Goal: Communication & Community: Participate in discussion

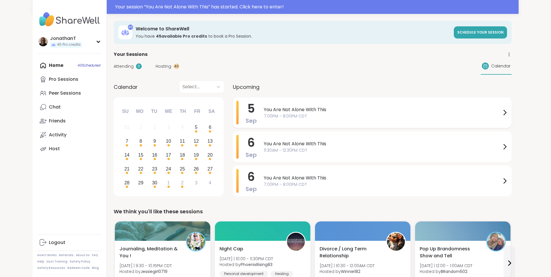
click at [277, 112] on span "You Are Not Alone With This" at bounding box center [383, 109] width 238 height 7
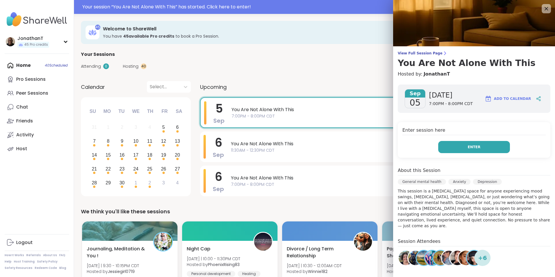
click at [498, 149] on button "Enter" at bounding box center [475, 147] width 72 height 12
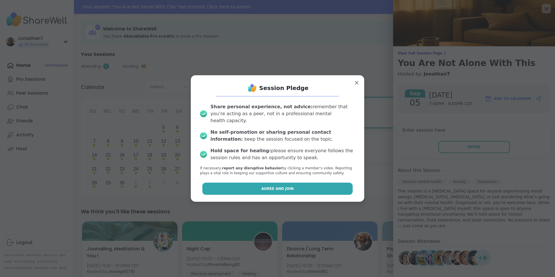
click at [304, 183] on button "Agree and Join" at bounding box center [278, 189] width 151 height 12
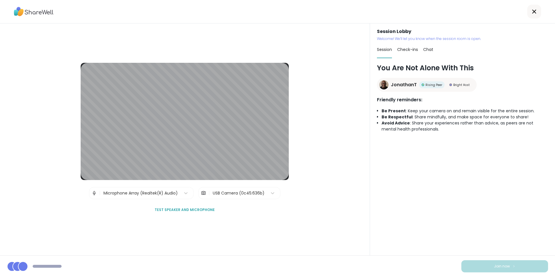
click at [236, 194] on div "USB Camera (0c45:636b)" at bounding box center [239, 193] width 52 height 6
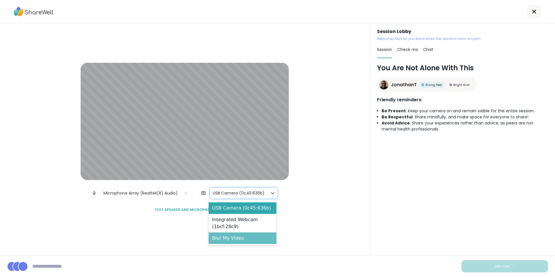
click at [238, 242] on div "Blur My Video" at bounding box center [243, 238] width 68 height 12
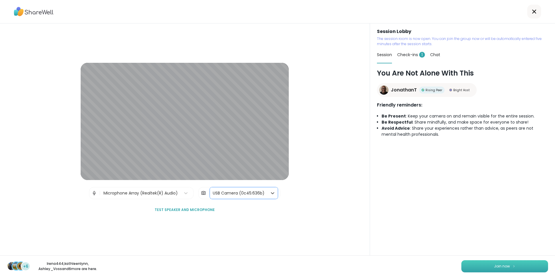
click at [476, 260] on button "Join now" at bounding box center [505, 266] width 87 height 12
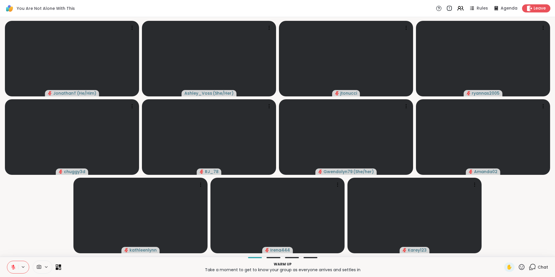
click at [59, 269] on icon at bounding box center [60, 268] width 3 height 3
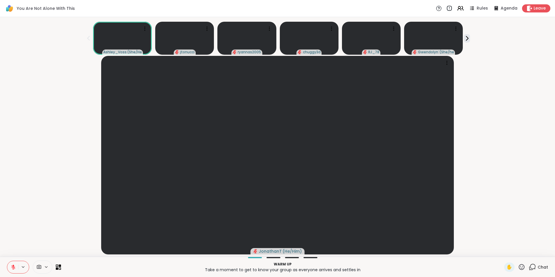
click at [11, 266] on icon at bounding box center [13, 266] width 5 height 5
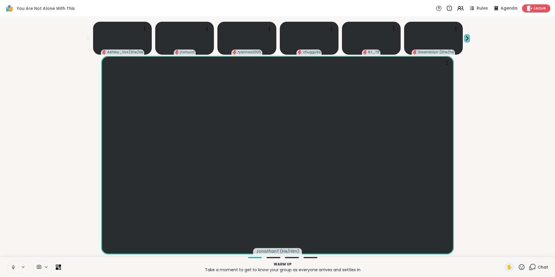
click at [464, 38] on icon at bounding box center [467, 38] width 6 height 6
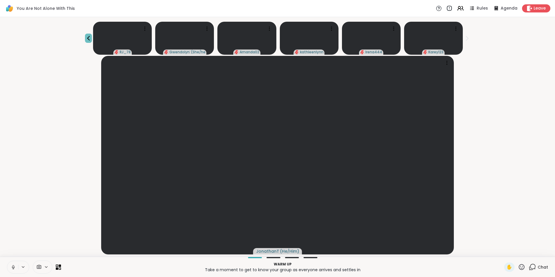
click at [90, 38] on icon at bounding box center [88, 38] width 3 height 5
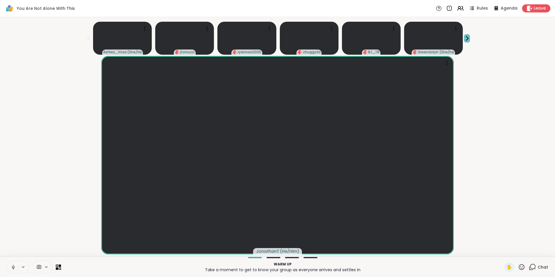
click at [464, 38] on icon at bounding box center [467, 38] width 6 height 6
click at [458, 8] on icon at bounding box center [460, 8] width 7 height 7
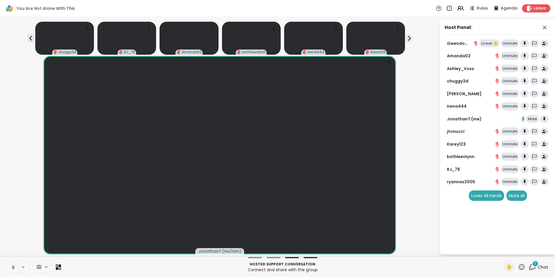
click at [533, 264] on div "1" at bounding box center [536, 263] width 6 height 6
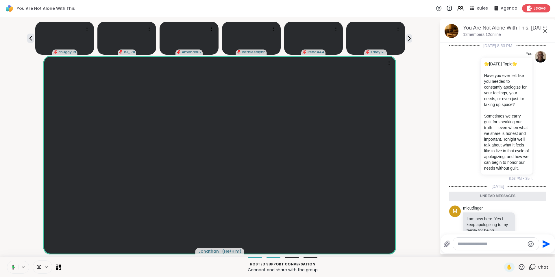
click at [545, 30] on icon at bounding box center [545, 30] width 3 height 3
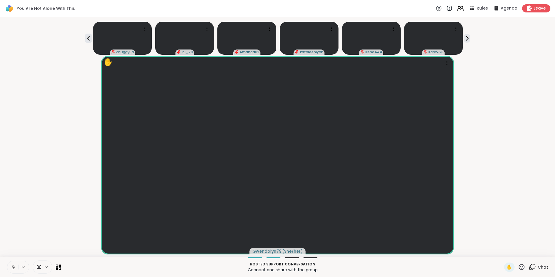
click at [457, 9] on icon at bounding box center [460, 8] width 7 height 7
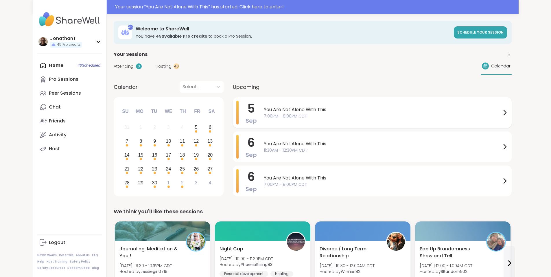
click at [275, 108] on span "You Are Not Alone With This" at bounding box center [383, 109] width 238 height 7
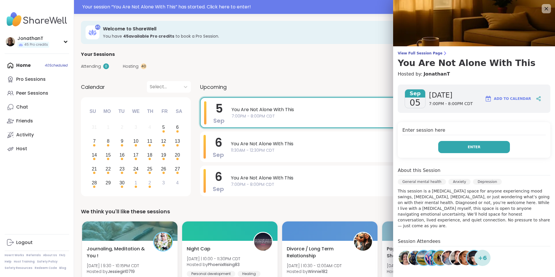
click at [465, 150] on button "Enter" at bounding box center [475, 147] width 72 height 12
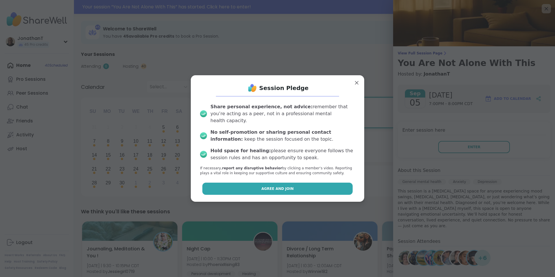
click at [263, 186] on span "Agree and Join" at bounding box center [278, 188] width 32 height 5
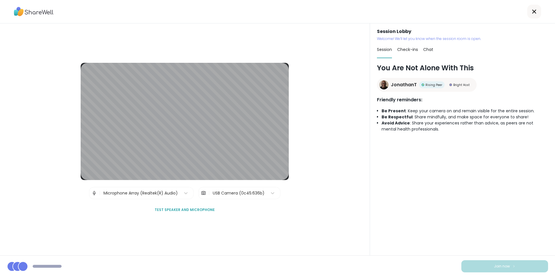
click at [218, 192] on div "USB Camera (0c45:636b)" at bounding box center [239, 193] width 52 height 6
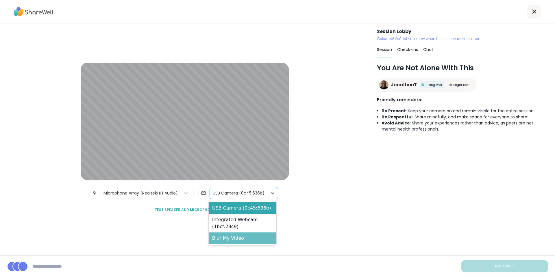
click at [226, 236] on div "Blur My Video" at bounding box center [243, 238] width 68 height 12
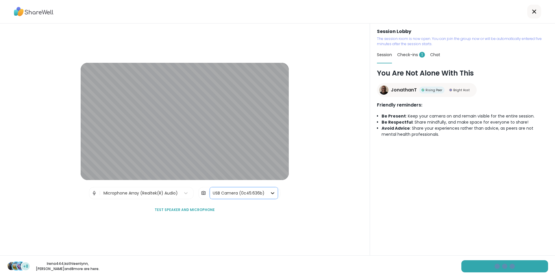
click at [268, 191] on div at bounding box center [273, 193] width 10 height 10
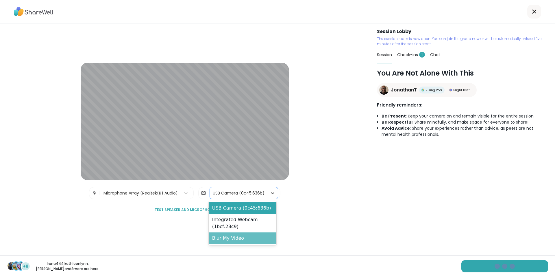
click at [250, 234] on div "Blur My Video" at bounding box center [243, 238] width 68 height 12
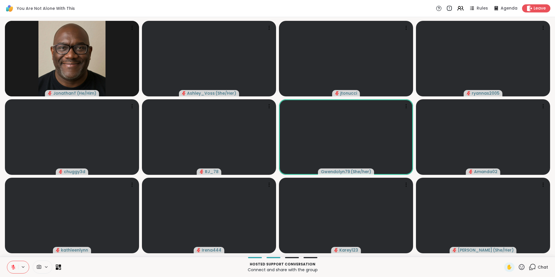
click at [14, 268] on icon at bounding box center [13, 267] width 4 height 4
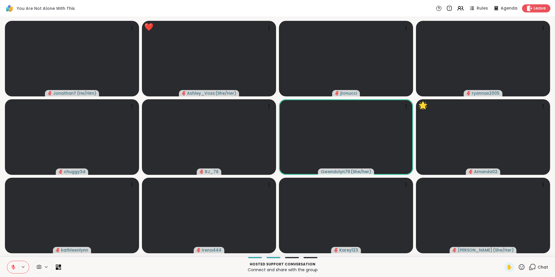
click at [14, 263] on button at bounding box center [12, 267] width 11 height 12
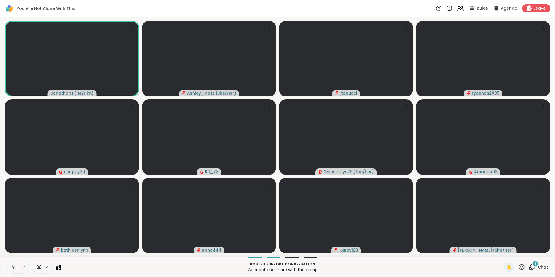
click at [458, 6] on icon at bounding box center [460, 8] width 7 height 7
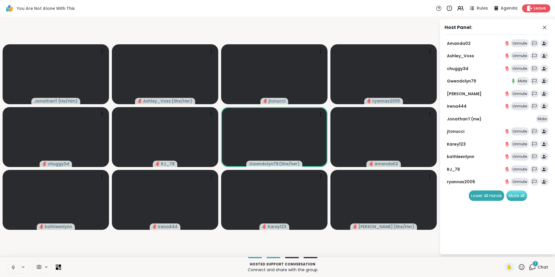
click at [518, 194] on div "Mute All" at bounding box center [517, 195] width 21 height 10
click at [525, 80] on div "Unmute" at bounding box center [520, 81] width 18 height 8
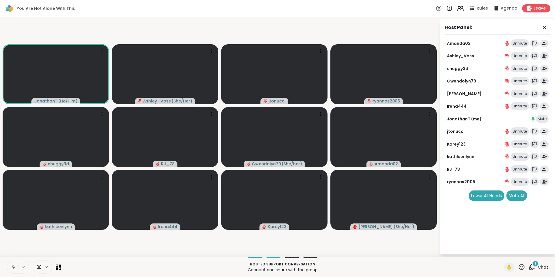
click at [457, 8] on icon at bounding box center [460, 8] width 7 height 7
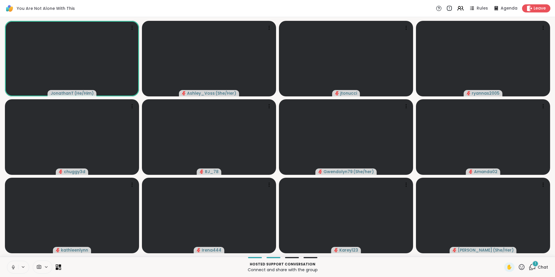
click at [58, 266] on icon at bounding box center [57, 265] width 3 height 3
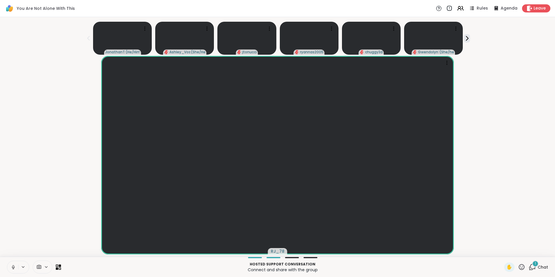
click at [533, 264] on div "1" at bounding box center [536, 263] width 6 height 6
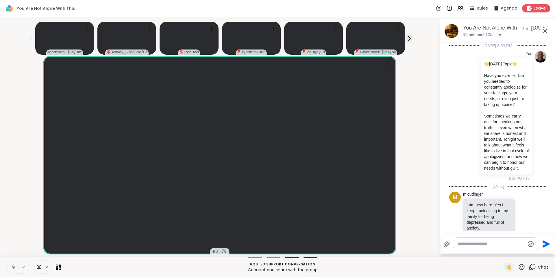
click at [46, 265] on icon at bounding box center [46, 266] width 5 height 5
click at [55, 248] on icon at bounding box center [54, 246] width 5 height 5
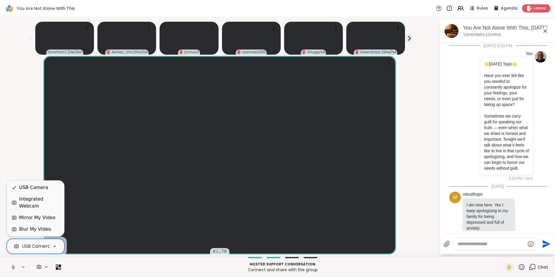
click at [42, 228] on div "Blur My Video" at bounding box center [35, 229] width 32 height 7
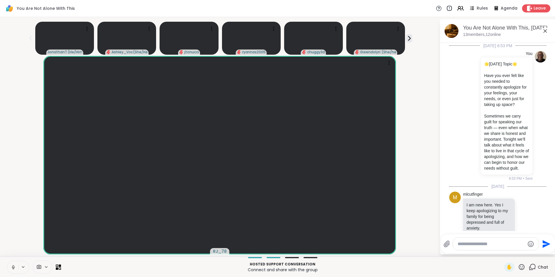
click at [141, 262] on p "Hosted support conversation" at bounding box center [283, 264] width 437 height 5
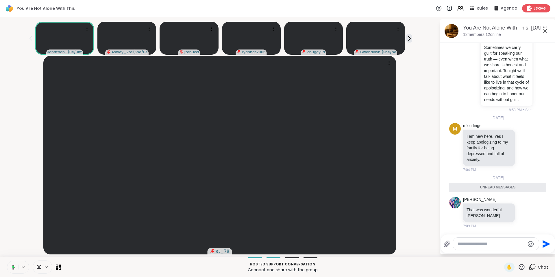
scroll to position [92, 0]
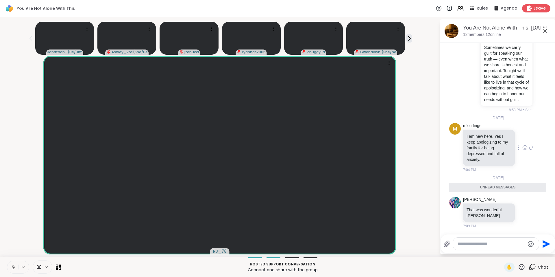
click at [523, 146] on icon at bounding box center [525, 148] width 5 height 6
click at [523, 137] on div "Select Reaction: Heart" at bounding box center [525, 138] width 5 height 5
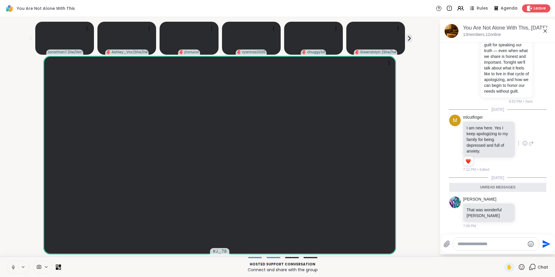
scroll to position [100, 0]
click at [523, 211] on icon at bounding box center [525, 212] width 5 height 6
click at [523, 201] on div "Select Reaction: Heart" at bounding box center [525, 202] width 5 height 5
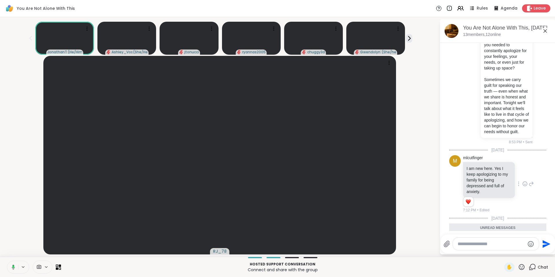
scroll to position [108, 0]
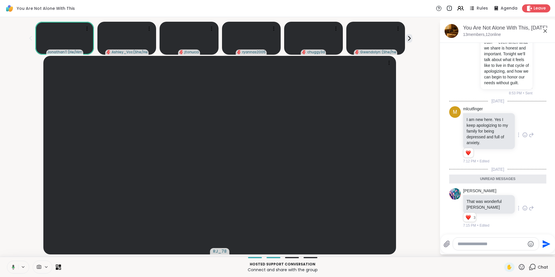
click at [546, 31] on icon at bounding box center [545, 30] width 3 height 3
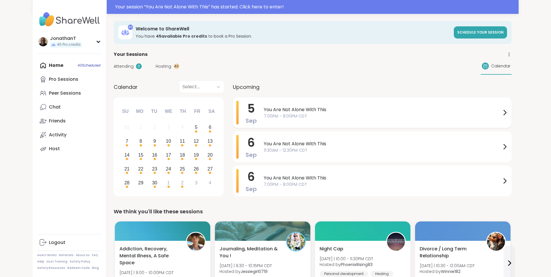
click at [275, 111] on span "You Are Not Alone With This" at bounding box center [383, 109] width 238 height 7
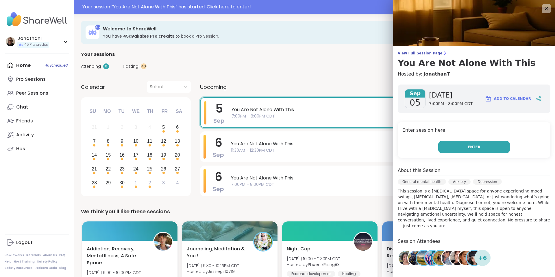
click at [468, 147] on span "Enter" at bounding box center [474, 146] width 13 height 5
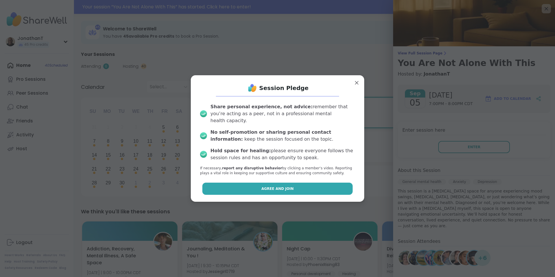
click at [245, 185] on button "Agree and Join" at bounding box center [278, 189] width 151 height 12
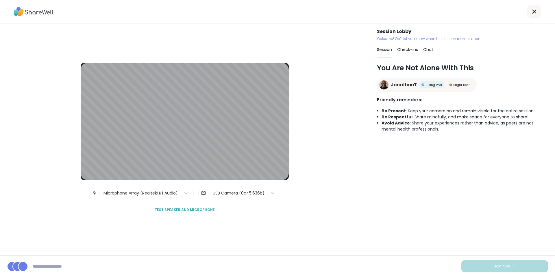
click at [229, 194] on div "USB Camera (0c45:636b)" at bounding box center [239, 193] width 52 height 6
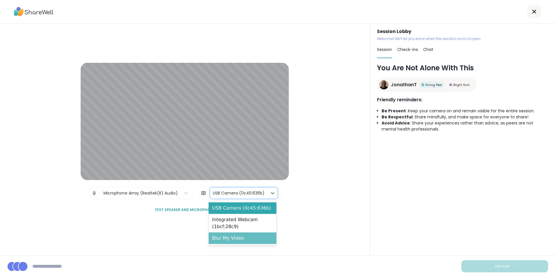
click at [237, 239] on div "Blur My Video" at bounding box center [243, 238] width 68 height 12
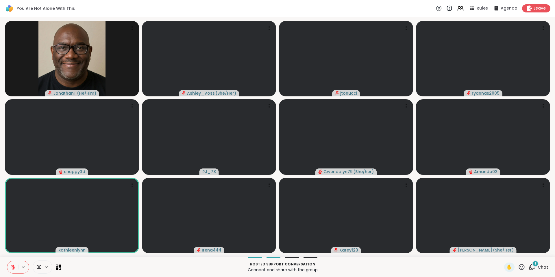
click at [13, 268] on icon at bounding box center [13, 266] width 5 height 5
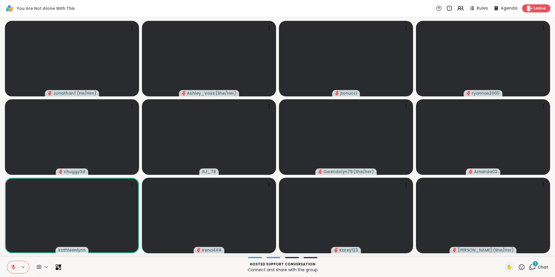
click at [61, 266] on icon at bounding box center [60, 265] width 3 height 3
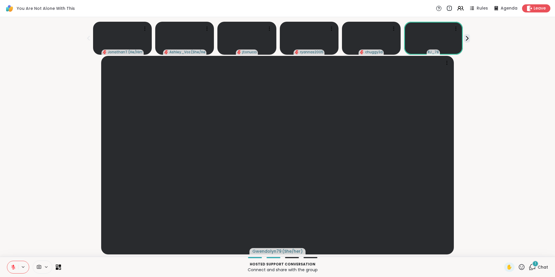
click at [12, 266] on icon at bounding box center [13, 267] width 4 height 4
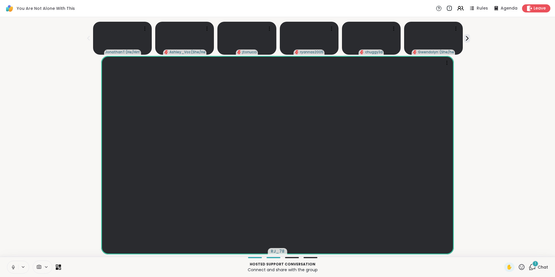
click at [533, 264] on div "1" at bounding box center [536, 263] width 6 height 6
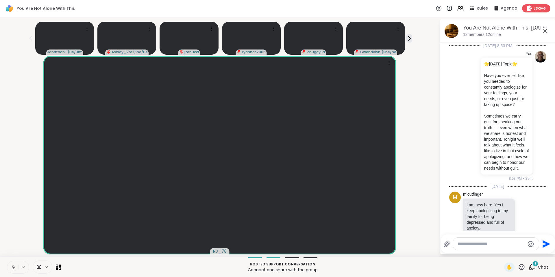
scroll to position [139, 0]
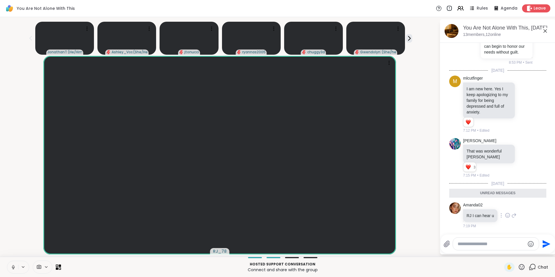
click at [506, 216] on icon at bounding box center [507, 215] width 5 height 6
click at [493, 203] on div "Select Reaction: Thumbs up" at bounding box center [495, 205] width 5 height 5
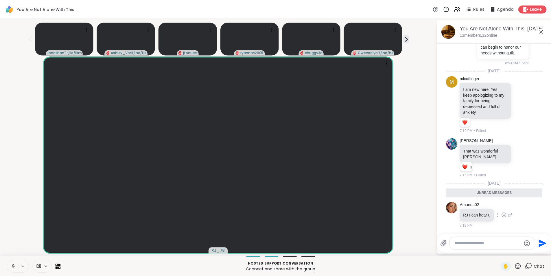
scroll to position [148, 0]
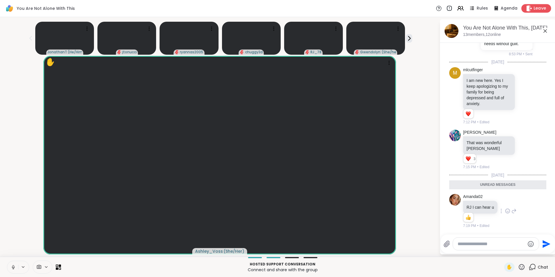
click at [534, 5] on span "Leave" at bounding box center [540, 8] width 13 height 6
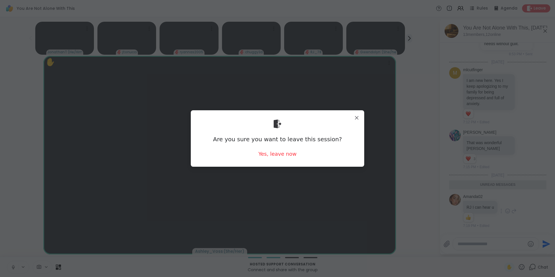
click at [276, 148] on div "Are you sure you want to leave this session? Yes, leave now" at bounding box center [278, 138] width 164 height 47
click at [275, 159] on div "Are you sure you want to leave this session? Yes, leave now" at bounding box center [278, 138] width 164 height 47
click at [274, 154] on div "Yes, leave now" at bounding box center [278, 153] width 38 height 7
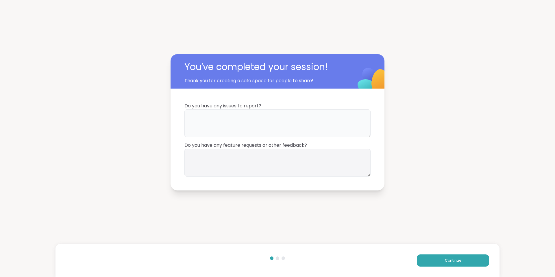
click at [272, 124] on textarea at bounding box center [278, 123] width 186 height 28
type textarea "**********"
click at [314, 158] on textarea at bounding box center [278, 163] width 186 height 28
type textarea "**********"
click at [458, 258] on button "Continue" at bounding box center [453, 260] width 72 height 12
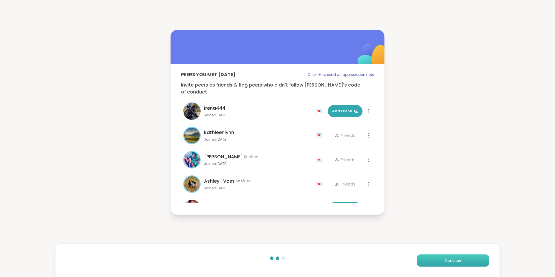
click at [435, 260] on button "Continue" at bounding box center [453, 260] width 72 height 12
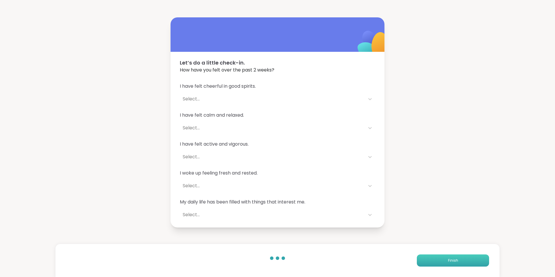
click at [444, 258] on button "Finish" at bounding box center [453, 260] width 72 height 12
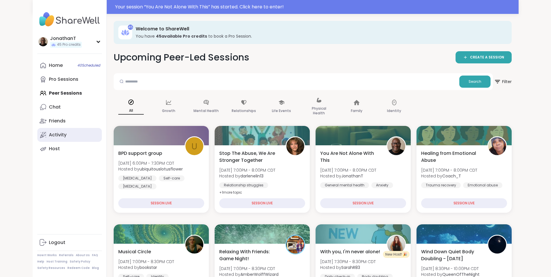
click at [49, 138] on div "Activity" at bounding box center [58, 135] width 18 height 6
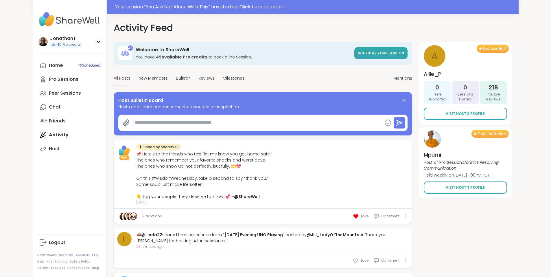
type textarea "*"
click at [49, 149] on div "Host" at bounding box center [54, 149] width 11 height 6
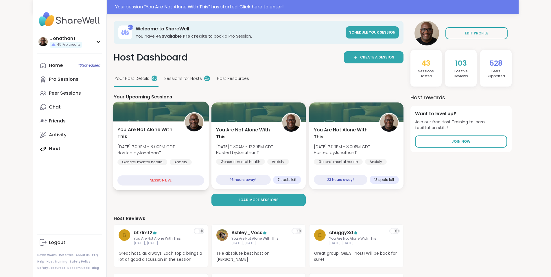
click at [148, 113] on div at bounding box center [161, 112] width 96 height 20
click at [139, 150] on b "JonathanT" at bounding box center [150, 153] width 23 height 6
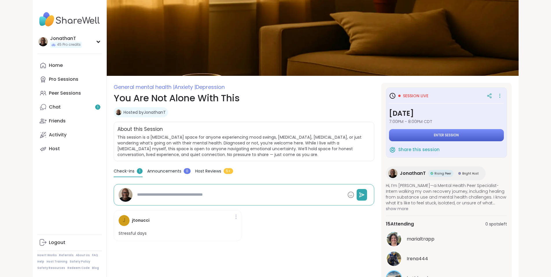
click at [450, 130] on button "Enter session" at bounding box center [446, 135] width 115 height 12
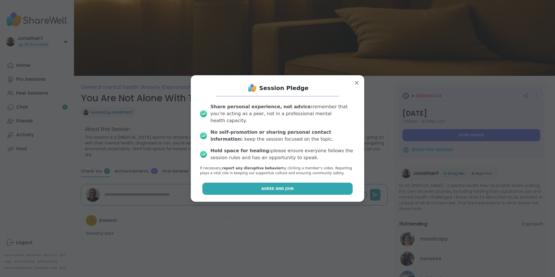
click at [232, 189] on button "Agree and Join" at bounding box center [278, 189] width 151 height 12
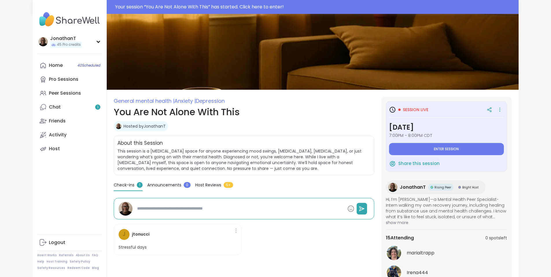
type textarea "*"
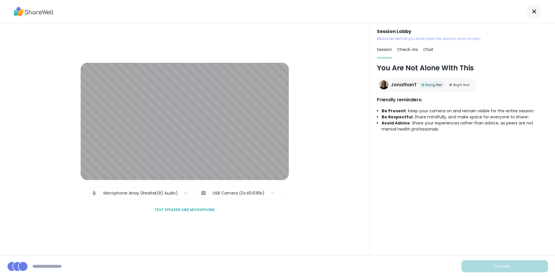
click at [225, 194] on div "USB Camera (0c45:636b)" at bounding box center [239, 193] width 52 height 6
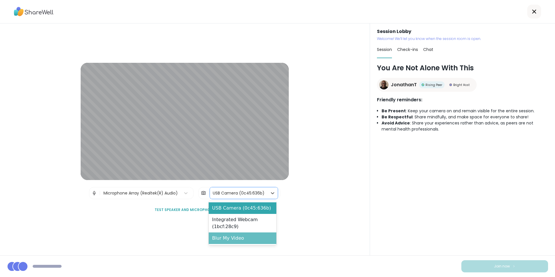
click at [227, 238] on div "Blur My Video" at bounding box center [243, 238] width 68 height 12
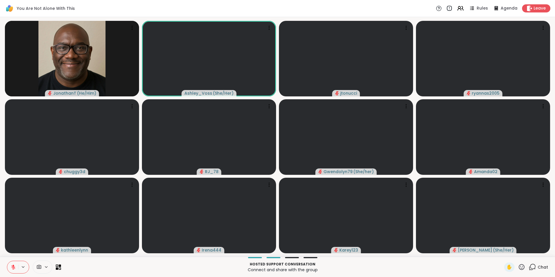
click at [10, 267] on button at bounding box center [12, 267] width 11 height 12
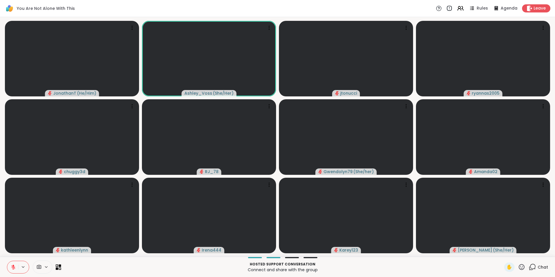
click at [58, 267] on icon at bounding box center [58, 266] width 5 height 5
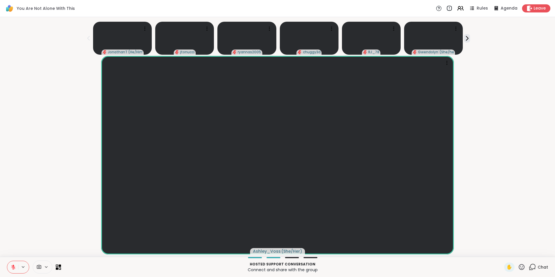
click at [14, 266] on icon at bounding box center [13, 265] width 2 height 2
click at [457, 8] on icon at bounding box center [460, 8] width 7 height 7
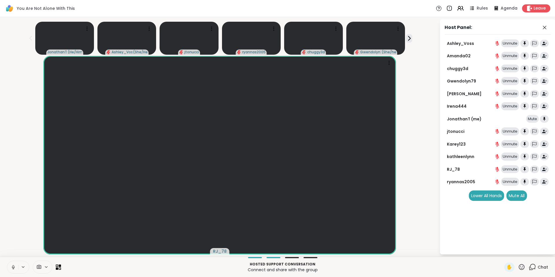
click at [512, 41] on div "Unmute" at bounding box center [510, 43] width 18 height 8
click at [512, 41] on div "Mute" at bounding box center [513, 43] width 13 height 8
click at [510, 170] on div "Unmute" at bounding box center [510, 169] width 18 height 8
click at [510, 170] on div "Mute" at bounding box center [513, 169] width 13 height 8
click at [510, 170] on div "Unmute" at bounding box center [510, 169] width 18 height 8
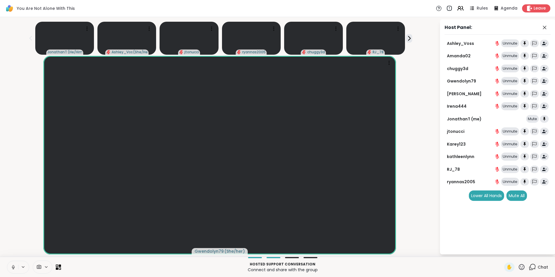
click at [529, 271] on div "Chat" at bounding box center [538, 266] width 19 height 9
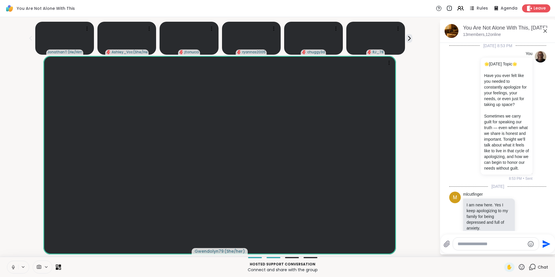
scroll to position [128, 0]
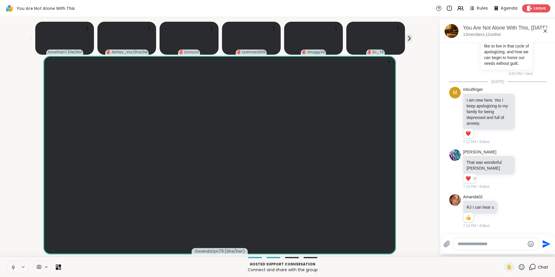
click at [545, 32] on icon at bounding box center [545, 30] width 7 height 7
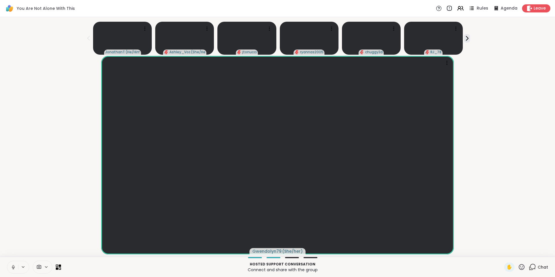
click at [479, 10] on span "Rules" at bounding box center [483, 8] width 12 height 6
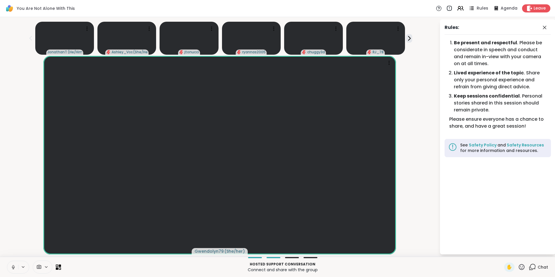
click at [479, 10] on span "Rules" at bounding box center [483, 8] width 12 height 6
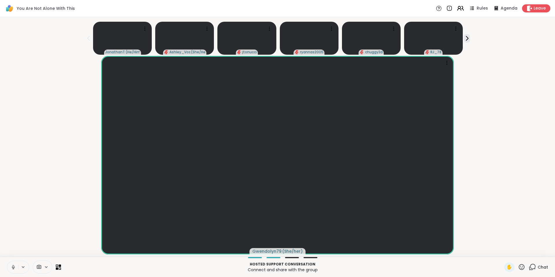
click at [459, 8] on icon at bounding box center [460, 7] width 2 height 2
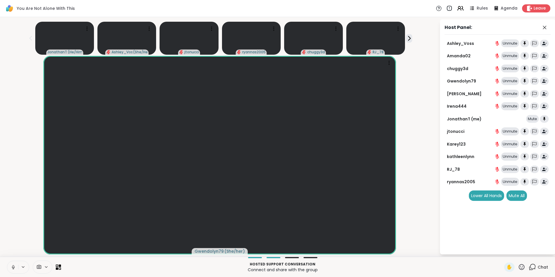
click at [512, 181] on div "Unmute" at bounding box center [510, 182] width 18 height 8
click at [513, 169] on div "Unmute" at bounding box center [510, 169] width 18 height 8
click at [512, 152] on div "Unmute" at bounding box center [510, 156] width 18 height 8
click at [512, 141] on div "Unmute" at bounding box center [510, 144] width 18 height 8
click at [512, 131] on div "Unmute" at bounding box center [510, 131] width 18 height 8
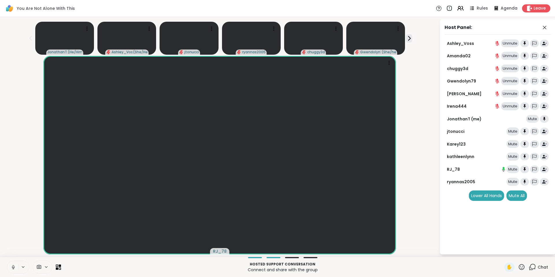
click at [514, 104] on div "Unmute" at bounding box center [510, 106] width 18 height 8
click at [511, 91] on div "Unmute" at bounding box center [510, 94] width 18 height 8
click at [513, 91] on div "Mute" at bounding box center [513, 94] width 13 height 8
click at [512, 103] on div "Mute" at bounding box center [513, 106] width 13 height 8
click at [511, 133] on div "Mute" at bounding box center [513, 131] width 13 height 8
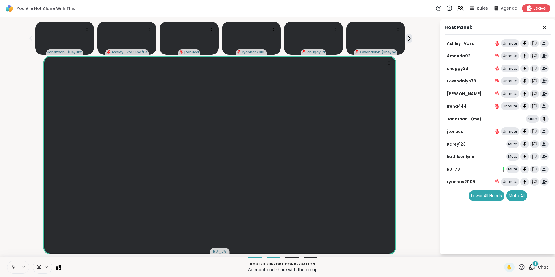
click at [513, 144] on div "Mute" at bounding box center [513, 144] width 13 height 8
click at [512, 156] on div "Mute" at bounding box center [513, 156] width 13 height 8
click at [406, 37] on icon at bounding box center [409, 38] width 6 height 6
click at [32, 37] on icon at bounding box center [30, 38] width 3 height 5
click at [506, 42] on div "Unmute" at bounding box center [510, 43] width 18 height 8
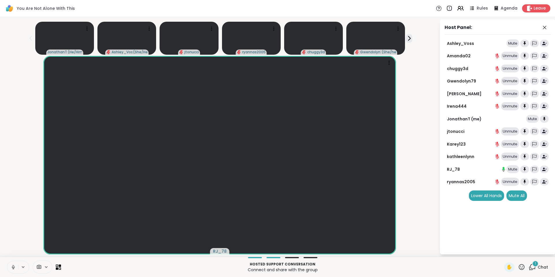
click at [511, 42] on div "Mute" at bounding box center [513, 43] width 13 height 8
click at [511, 42] on div "Unmute" at bounding box center [510, 43] width 18 height 8
click at [510, 42] on div "Mute" at bounding box center [513, 43] width 13 height 8
click at [150, 29] on icon at bounding box center [149, 28] width 1 height 1
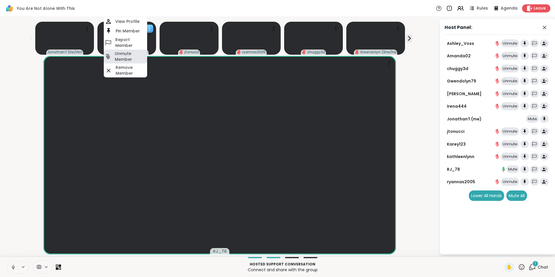
click at [141, 54] on h4 "Unmute Member" at bounding box center [130, 57] width 31 height 12
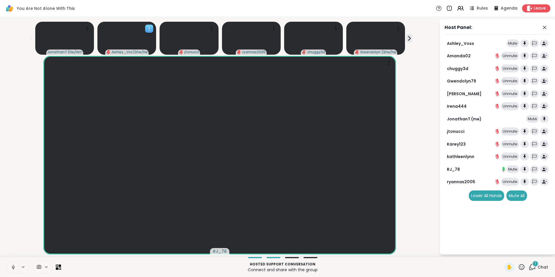
click at [150, 28] on icon at bounding box center [149, 28] width 1 height 1
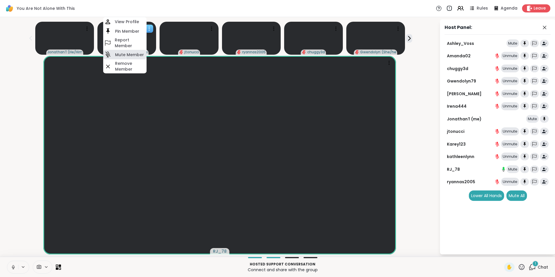
click at [144, 52] on h4 "Mute Member" at bounding box center [129, 55] width 29 height 6
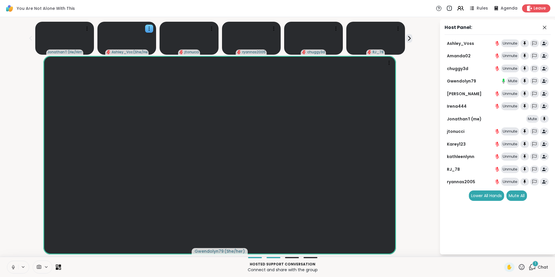
click at [511, 81] on div "Mute" at bounding box center [513, 81] width 13 height 8
click at [511, 81] on div "Unmute" at bounding box center [510, 81] width 18 height 8
click at [390, 63] on icon at bounding box center [390, 63] width 6 height 6
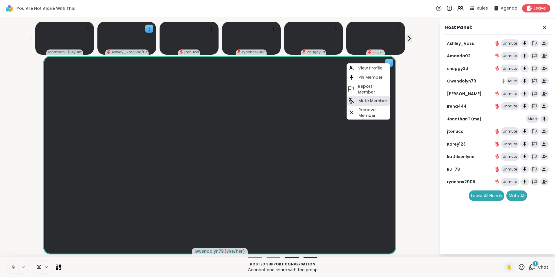
click at [384, 101] on h4 "Mute Member" at bounding box center [373, 101] width 29 height 6
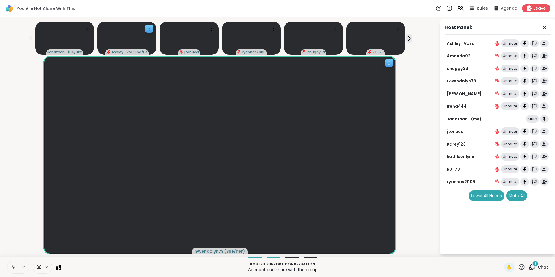
click at [391, 60] on icon at bounding box center [390, 63] width 6 height 6
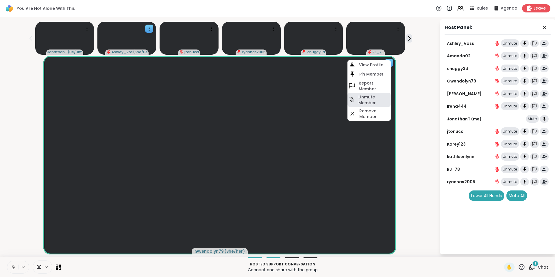
click at [376, 99] on h4 "Unmute Member" at bounding box center [374, 100] width 31 height 12
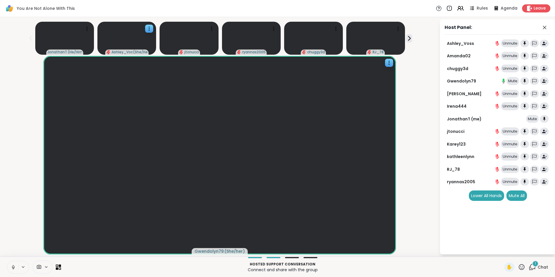
click at [48, 268] on icon at bounding box center [46, 266] width 5 height 5
click at [23, 267] on icon at bounding box center [23, 266] width 5 height 5
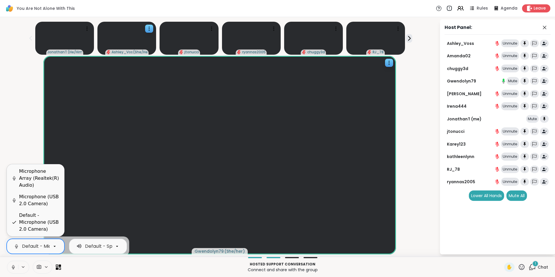
click at [56, 247] on icon at bounding box center [54, 246] width 5 height 5
click at [51, 185] on div "Microphone Array (Realtek(R) Audio)" at bounding box center [39, 178] width 41 height 21
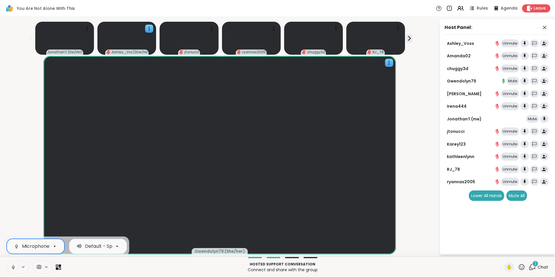
click at [56, 246] on icon at bounding box center [54, 246] width 5 height 5
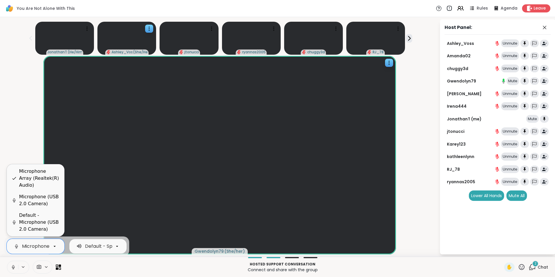
click at [119, 247] on icon at bounding box center [117, 246] width 5 height 5
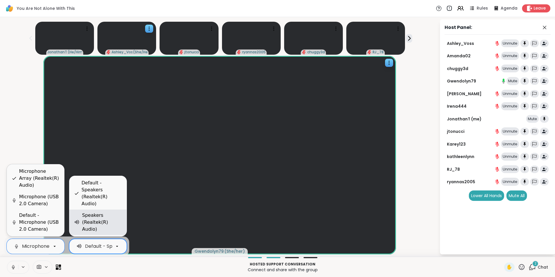
click at [114, 229] on div "Speakers (Realtek(R) Audio)" at bounding box center [102, 222] width 40 height 21
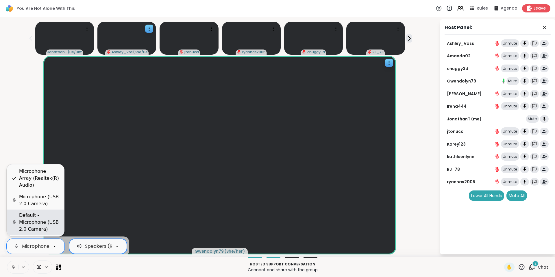
click at [46, 221] on div "Default - Microphone (USB 2.0 Camera)" at bounding box center [39, 222] width 41 height 21
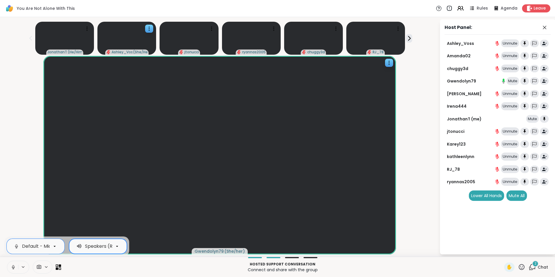
click at [58, 266] on icon at bounding box center [58, 266] width 5 height 5
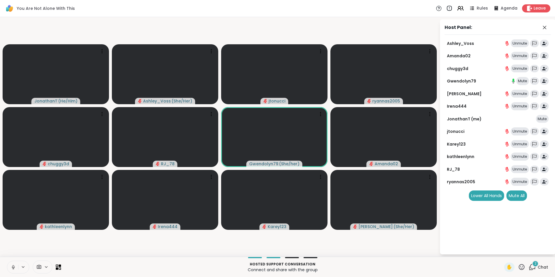
click at [22, 268] on icon at bounding box center [23, 266] width 5 height 5
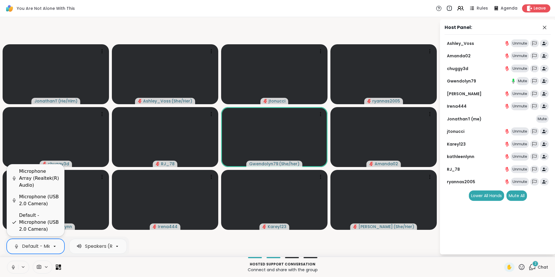
click at [42, 248] on div "Default - Microphone (USB 2.0 Camera)" at bounding box center [67, 246] width 91 height 7
click at [41, 201] on div "Microphone (USB 2.0 Camera)" at bounding box center [39, 200] width 41 height 14
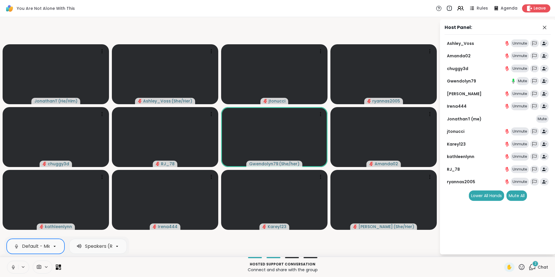
click at [24, 265] on icon at bounding box center [23, 266] width 5 height 5
click at [23, 266] on icon at bounding box center [23, 266] width 5 height 5
click at [31, 249] on div "Microphone (USB 2.0 Camera)" at bounding box center [56, 246] width 69 height 7
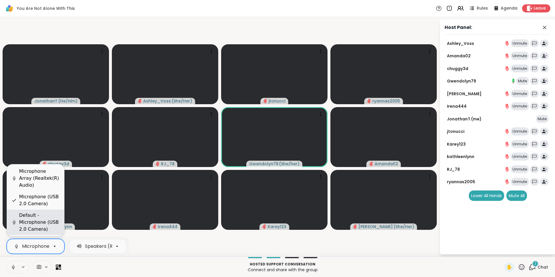
scroll to position [0, 33]
click at [45, 226] on div "Default - Microphone (USB 2.0 Camera)" at bounding box center [39, 222] width 41 height 21
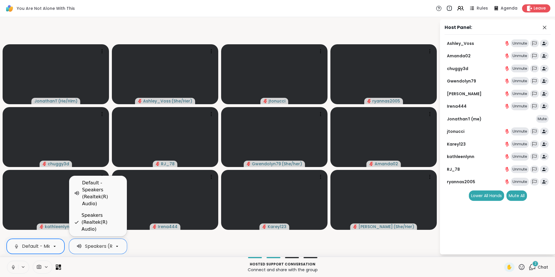
scroll to position [0, 29]
click at [111, 207] on div "Default - Speakers (Realtek(R) Audio)" at bounding box center [102, 193] width 40 height 28
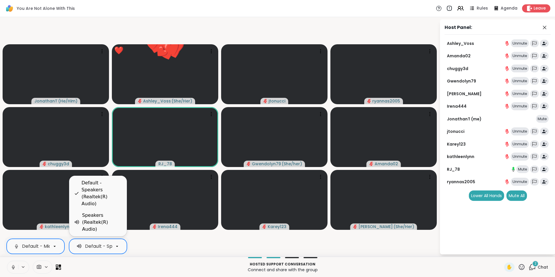
click at [117, 247] on icon at bounding box center [117, 246] width 5 height 5
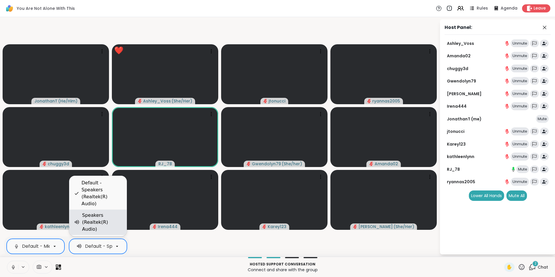
scroll to position [0, 50]
click at [113, 225] on div "Speakers (Realtek(R) Audio)" at bounding box center [102, 222] width 40 height 21
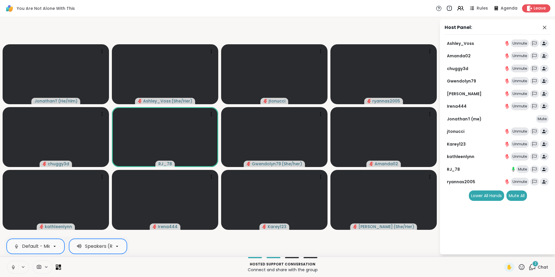
click at [534, 16] on div "You Are Not Alone With This Rules Agenda Leave" at bounding box center [277, 8] width 555 height 17
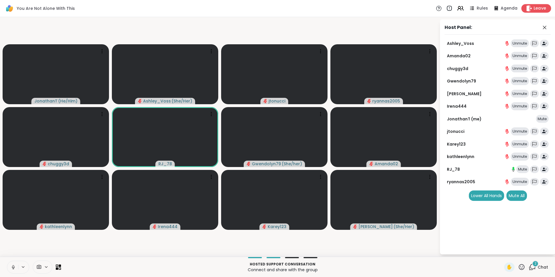
click at [535, 5] on div "Leave" at bounding box center [537, 8] width 30 height 8
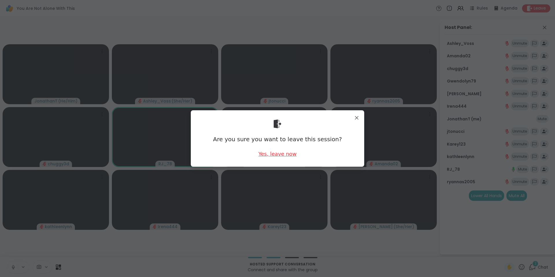
click at [280, 153] on div "Yes, leave now" at bounding box center [278, 153] width 38 height 7
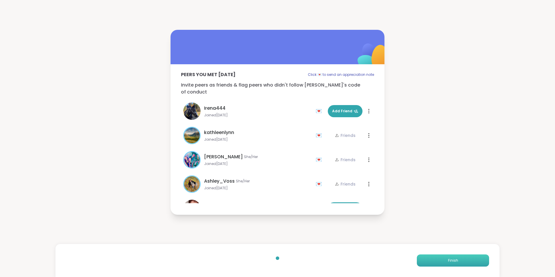
click at [476, 264] on button "Finish" at bounding box center [453, 260] width 72 height 12
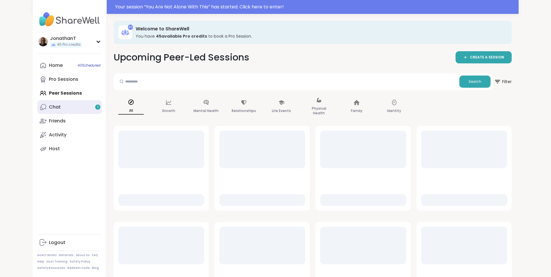
click at [43, 107] on link "Chat 1" at bounding box center [69, 107] width 65 height 14
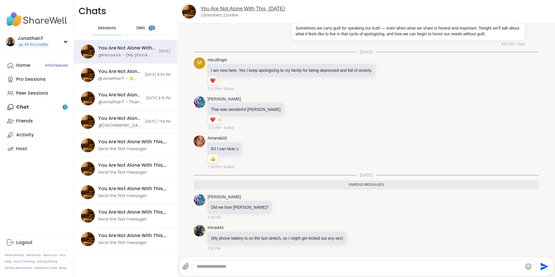
click at [219, 8] on link "You Are Not Alone With This, [DATE]" at bounding box center [243, 9] width 84 height 6
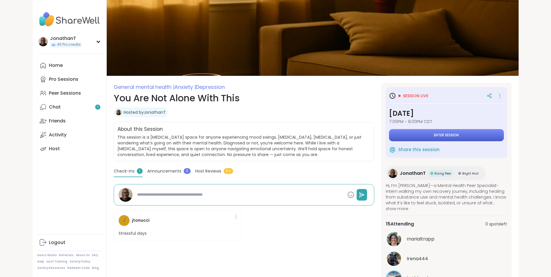
click at [435, 136] on button "Enter session" at bounding box center [446, 135] width 115 height 12
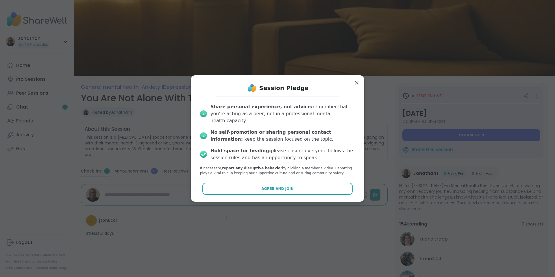
click at [303, 185] on button "Agree and Join" at bounding box center [278, 189] width 151 height 12
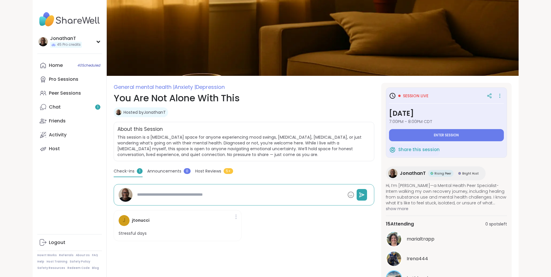
type textarea "*"
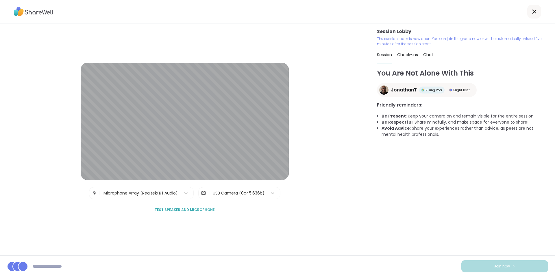
click at [199, 210] on span "Test speaker and microphone" at bounding box center [185, 209] width 60 height 5
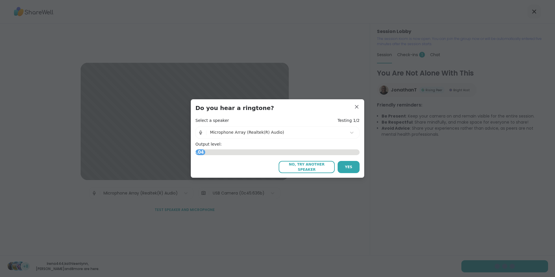
click at [306, 167] on span "No, try another speaker" at bounding box center [307, 167] width 50 height 10
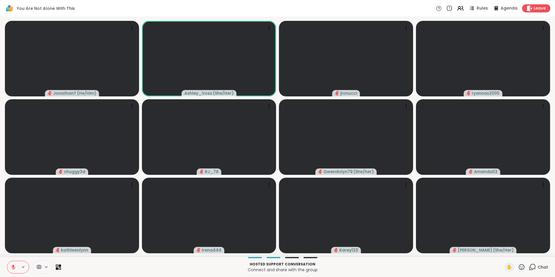
click at [11, 267] on icon at bounding box center [13, 266] width 5 height 5
click at [47, 266] on icon at bounding box center [46, 266] width 5 height 5
click at [54, 246] on icon at bounding box center [54, 246] width 5 height 5
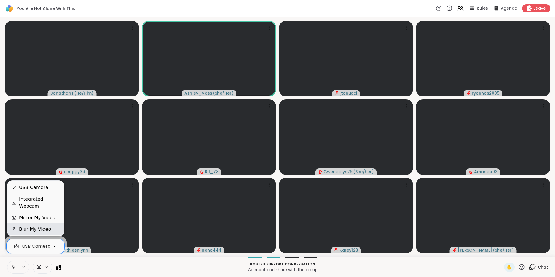
click at [49, 227] on div "Blur My Video" at bounding box center [36, 229] width 48 height 7
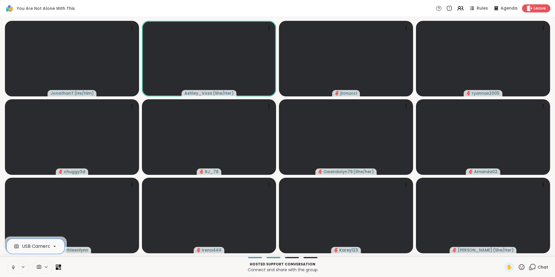
click at [530, 266] on icon at bounding box center [532, 266] width 7 height 7
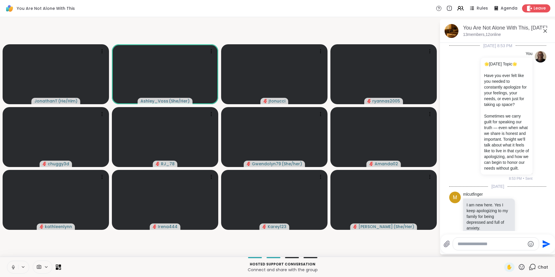
scroll to position [213, 0]
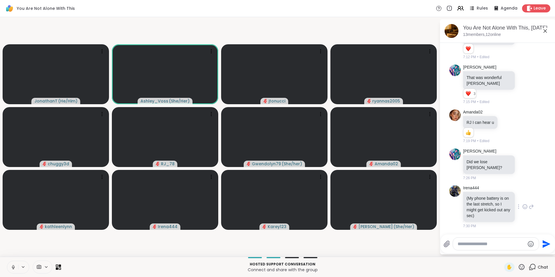
click at [529, 207] on icon at bounding box center [531, 206] width 5 height 7
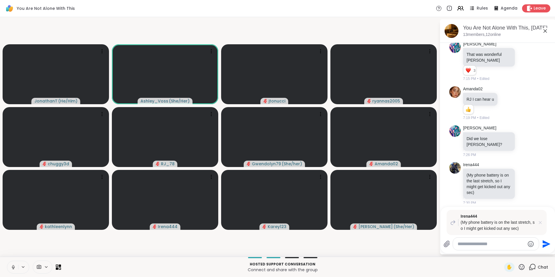
click at [542, 220] on icon at bounding box center [541, 223] width 6 height 6
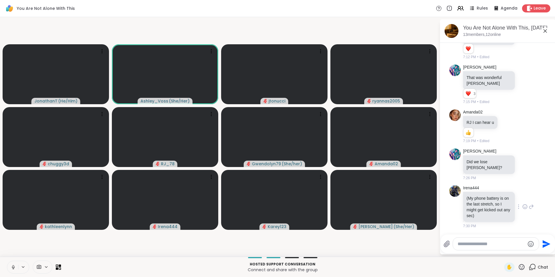
click at [523, 206] on icon at bounding box center [525, 207] width 5 height 6
click at [510, 197] on div "Select Reaction: Thumbs up" at bounding box center [512, 197] width 5 height 5
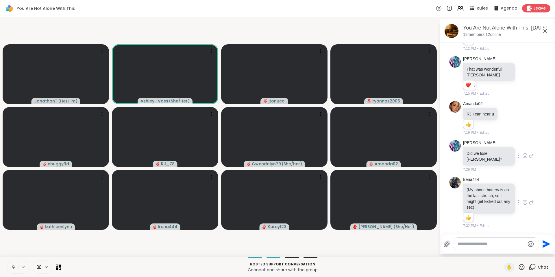
click at [529, 156] on icon at bounding box center [531, 155] width 5 height 7
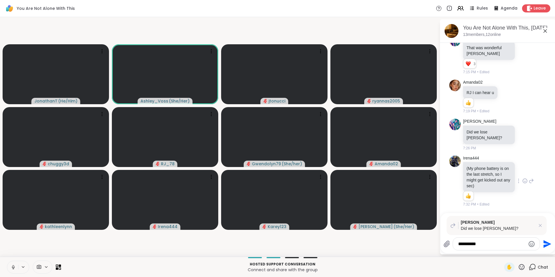
type textarea "**********"
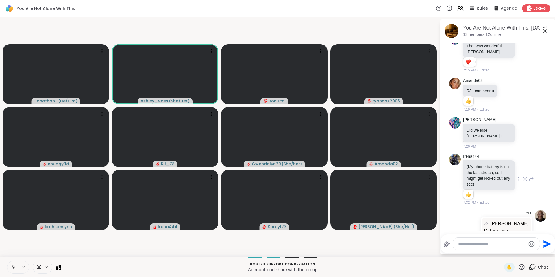
scroll to position [279, 0]
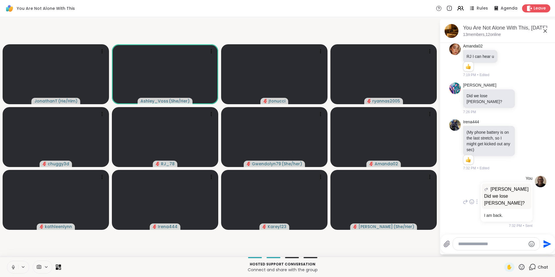
click at [463, 201] on icon at bounding box center [465, 201] width 5 height 7
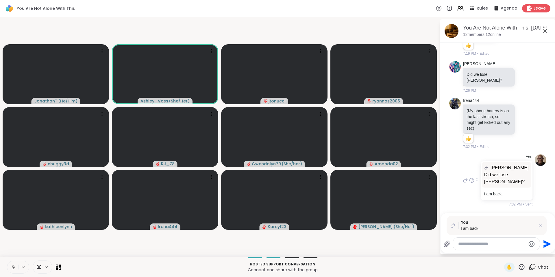
scroll to position [300, 0]
click at [541, 224] on icon at bounding box center [541, 225] width 6 height 6
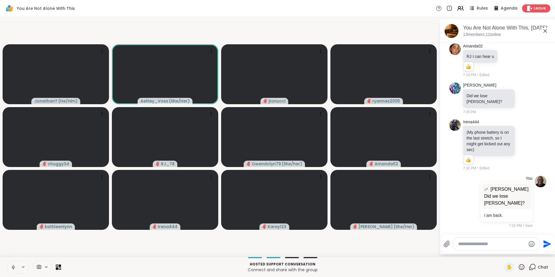
click at [500, 245] on textarea "Type your message" at bounding box center [492, 244] width 67 height 6
type textarea "**********"
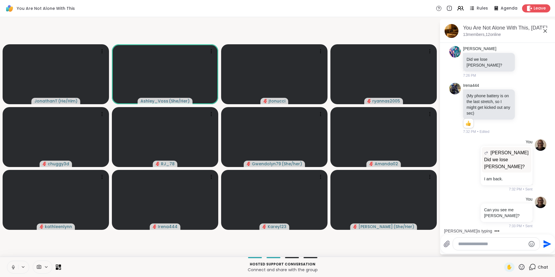
scroll to position [346, 0]
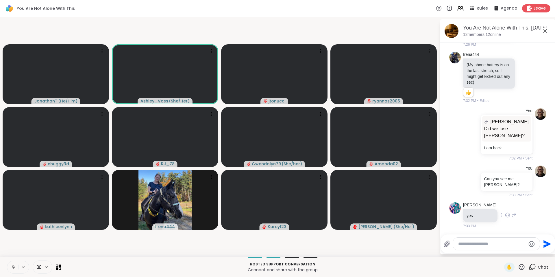
click at [505, 215] on icon at bounding box center [507, 215] width 5 height 6
click at [492, 207] on button "Select Reaction: Thumbs up" at bounding box center [496, 206] width 12 height 12
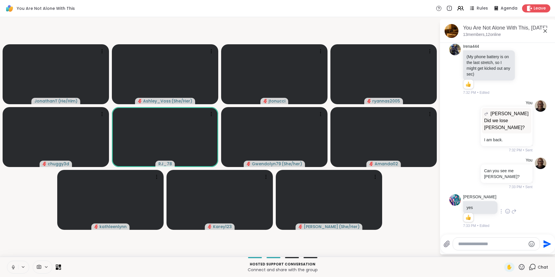
click at [518, 268] on icon at bounding box center [521, 266] width 7 height 7
click at [502, 251] on span "❤️" at bounding box center [505, 251] width 6 height 7
click at [458, 7] on icon at bounding box center [460, 8] width 7 height 7
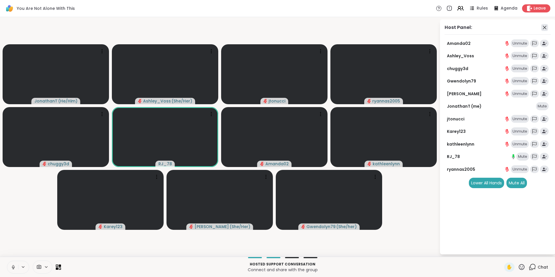
click at [542, 27] on icon at bounding box center [545, 27] width 7 height 7
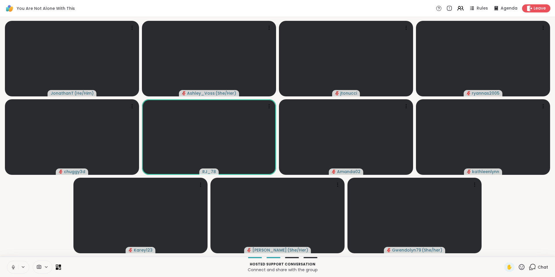
click at [459, 267] on p "Connect and share with the group" at bounding box center [283, 270] width 437 height 6
click at [389, 217] on video at bounding box center [415, 216] width 134 height 76
click at [404, 265] on p "Hosted support conversation" at bounding box center [283, 264] width 437 height 5
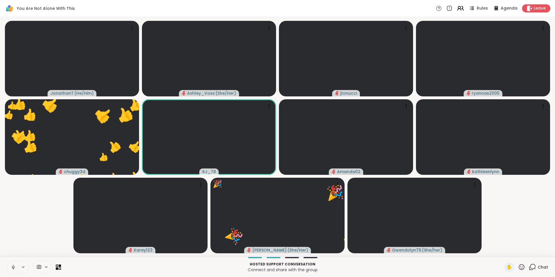
click at [461, 8] on icon at bounding box center [460, 8] width 7 height 7
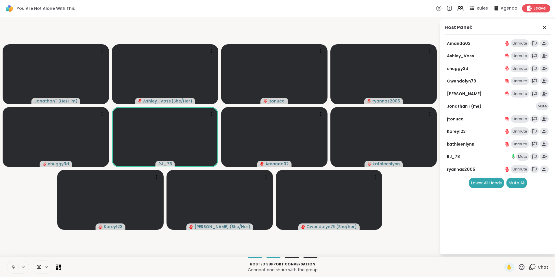
click at [517, 57] on div "Unmute" at bounding box center [520, 56] width 18 height 8
click at [518, 56] on div "Mute" at bounding box center [523, 56] width 13 height 8
click at [541, 106] on div "Mute" at bounding box center [542, 106] width 13 height 8
click at [541, 106] on div "Unmute" at bounding box center [540, 106] width 18 height 8
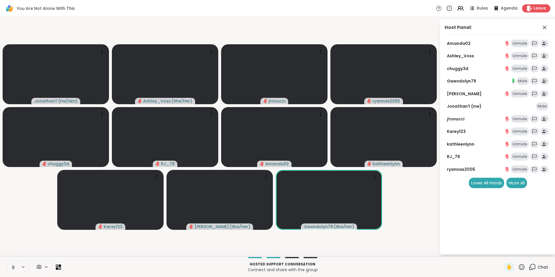
click at [531, 265] on icon at bounding box center [533, 266] width 5 height 5
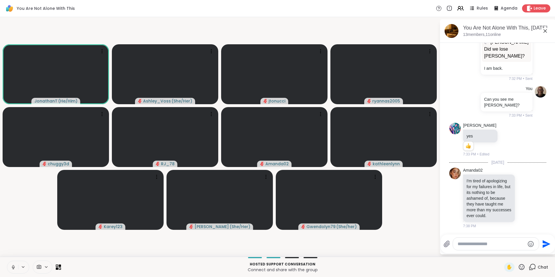
scroll to position [440, 0]
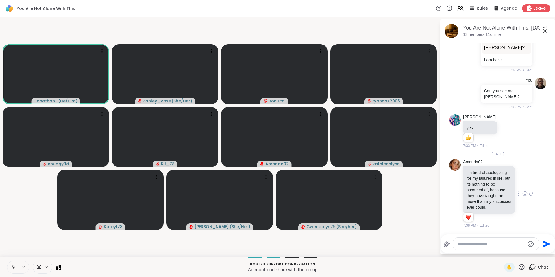
click at [523, 191] on icon at bounding box center [525, 194] width 5 height 6
click at [523, 182] on div "Select Reaction: Heart" at bounding box center [525, 184] width 5 height 5
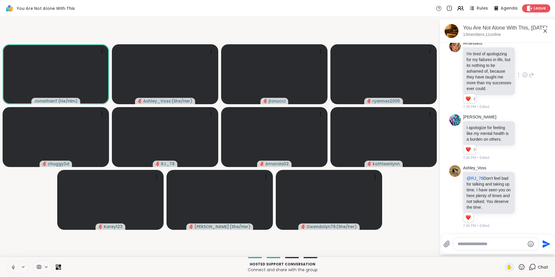
scroll to position [564, 0]
click at [523, 194] on icon at bounding box center [525, 197] width 5 height 6
click at [523, 185] on div "Select Reaction: Heart" at bounding box center [525, 187] width 5 height 5
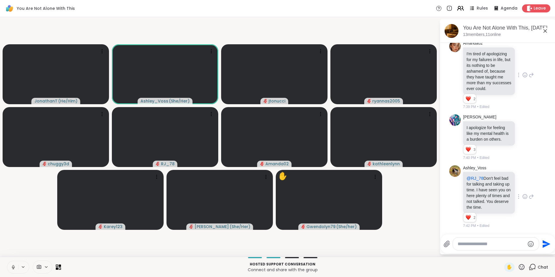
click at [457, 8] on icon at bounding box center [460, 8] width 7 height 7
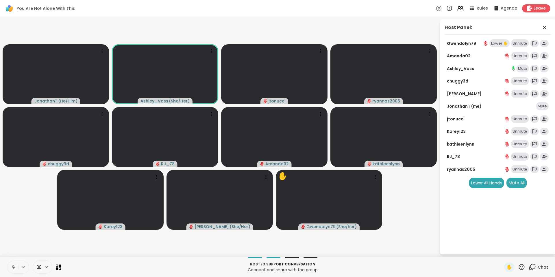
click at [521, 69] on div "Mute" at bounding box center [523, 69] width 13 height 8
click at [521, 69] on div "Unmute" at bounding box center [520, 69] width 18 height 8
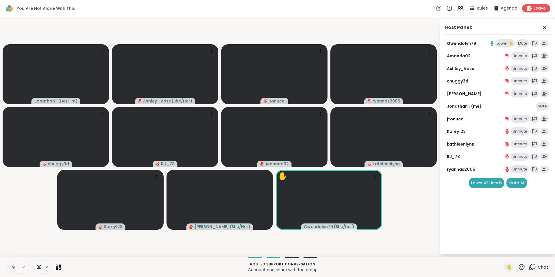
click at [525, 44] on div "Mute" at bounding box center [523, 43] width 13 height 8
click at [525, 44] on div "Unmute" at bounding box center [520, 43] width 18 height 8
click at [356, 191] on video at bounding box center [329, 200] width 106 height 60
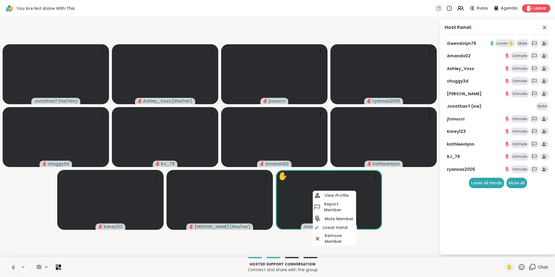
click at [160, 243] on video-player-container "JonathanT ( He/Him ) Ashley_Voss ( She/Her ) jtonucci ryannas2005 chuggy3d RJ_7…" at bounding box center [219, 136] width 433 height 235
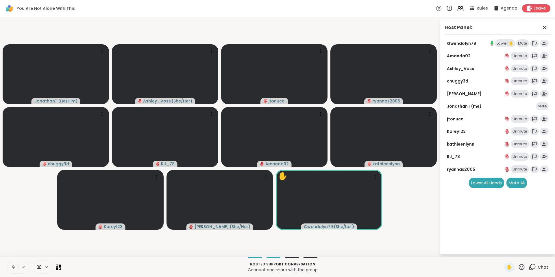
click at [44, 265] on icon at bounding box center [46, 266] width 5 height 5
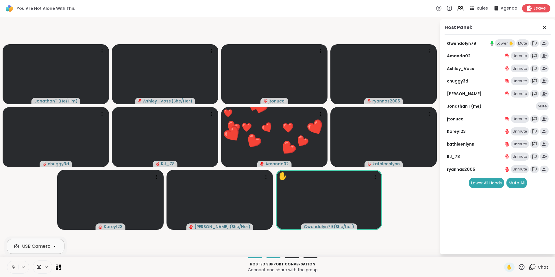
click at [54, 246] on icon at bounding box center [54, 246] width 5 height 5
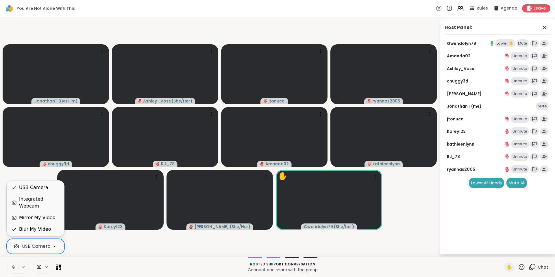
click at [22, 267] on icon at bounding box center [23, 266] width 5 height 5
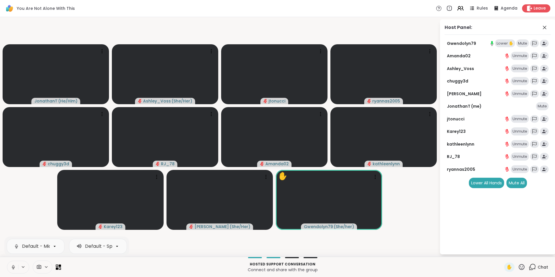
click at [22, 267] on icon at bounding box center [23, 266] width 5 height 5
click at [56, 245] on icon at bounding box center [54, 246] width 5 height 5
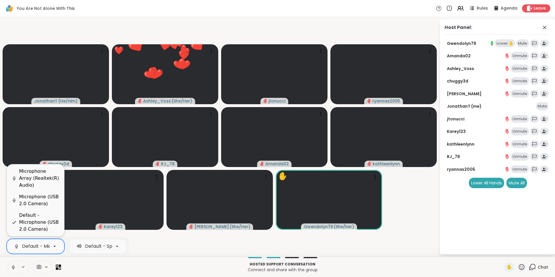
scroll to position [0, 55]
click at [45, 199] on div "Microphone (USB 2.0 Camera)" at bounding box center [39, 200] width 41 height 14
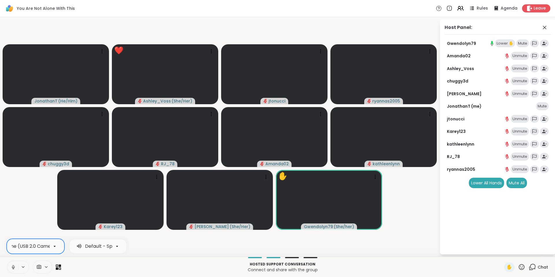
click at [56, 246] on icon at bounding box center [54, 246] width 5 height 5
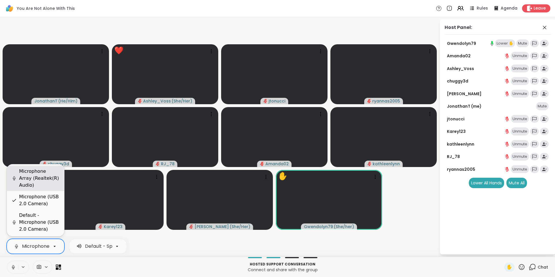
click at [50, 183] on div "Microphone Array (Realtek(R) Audio)" at bounding box center [39, 178] width 41 height 21
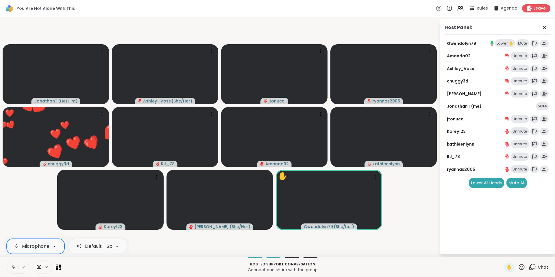
click at [55, 245] on icon at bounding box center [54, 246] width 5 height 5
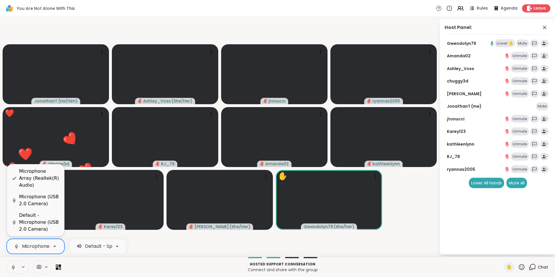
click at [45, 227] on div "Default - Microphone (USB 2.0 Camera)" at bounding box center [39, 222] width 41 height 21
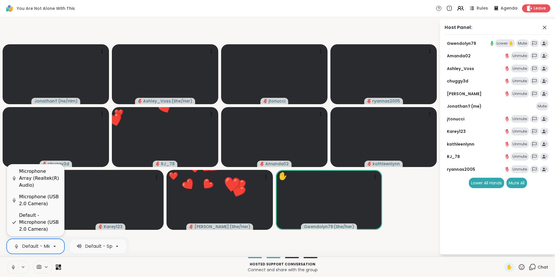
click at [49, 250] on div "Default - Microphone (USB 2.0 Camera)" at bounding box center [31, 246] width 38 height 8
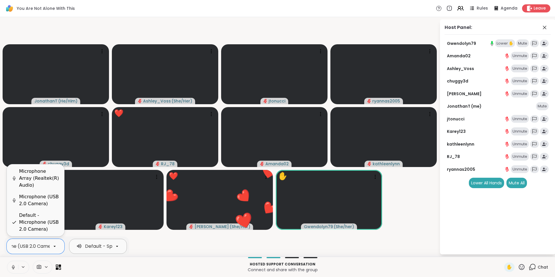
click at [115, 246] on icon at bounding box center [117, 246] width 5 height 5
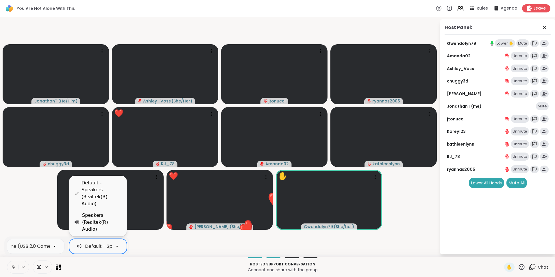
scroll to position [0, 50]
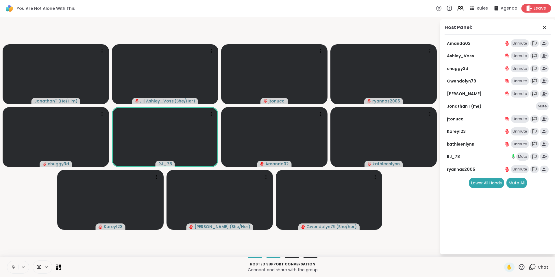
click at [534, 5] on span "Leave" at bounding box center [540, 8] width 13 height 6
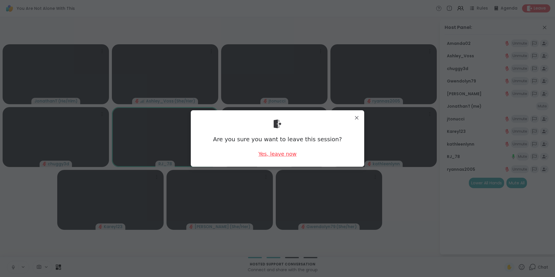
click at [267, 152] on div "Yes, leave now" at bounding box center [278, 153] width 38 height 7
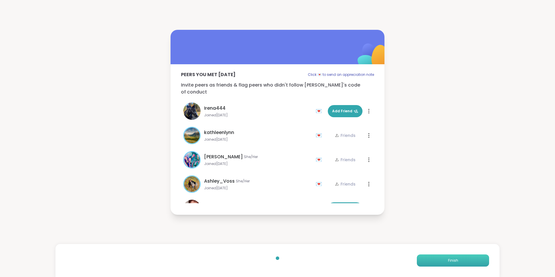
click at [460, 257] on button "Finish" at bounding box center [453, 260] width 72 height 12
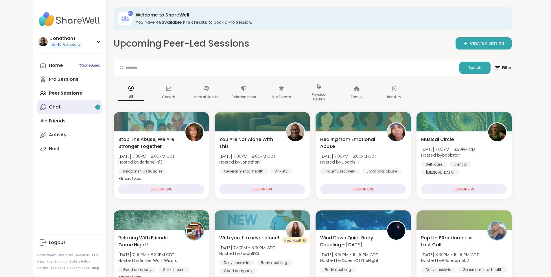
click at [49, 104] on div "Chat 1" at bounding box center [55, 107] width 12 height 6
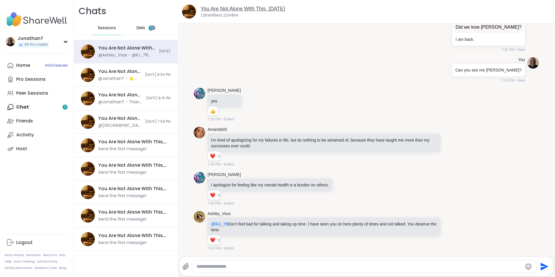
click at [240, 7] on link "You Are Not Alone With This, [DATE]" at bounding box center [243, 9] width 84 height 6
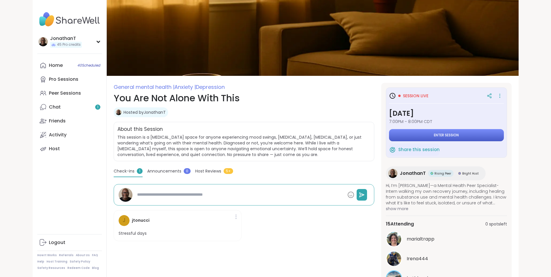
click at [458, 132] on button "Enter session" at bounding box center [446, 135] width 115 height 12
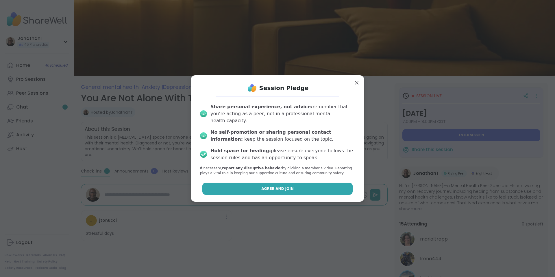
click at [285, 186] on span "Agree and Join" at bounding box center [278, 188] width 32 height 5
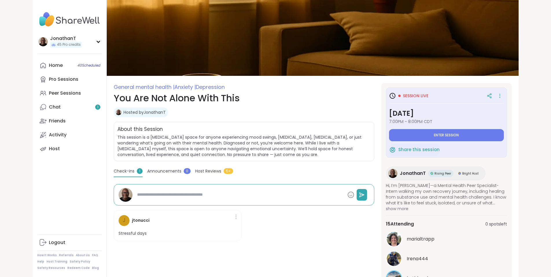
type textarea "*"
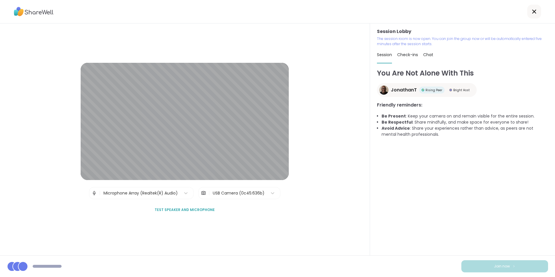
click at [169, 208] on span "Test speaker and microphone" at bounding box center [185, 209] width 60 height 5
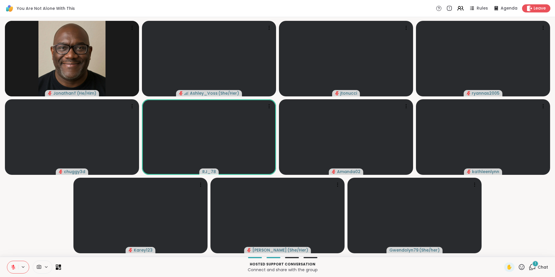
click at [14, 265] on icon at bounding box center [13, 265] width 2 height 2
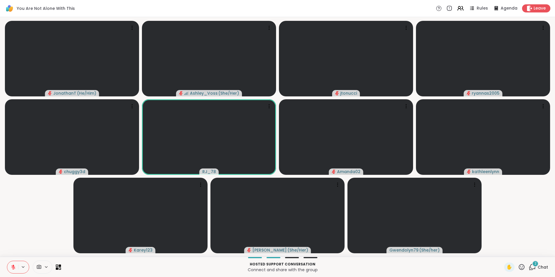
click at [535, 263] on span "2" at bounding box center [536, 263] width 2 height 5
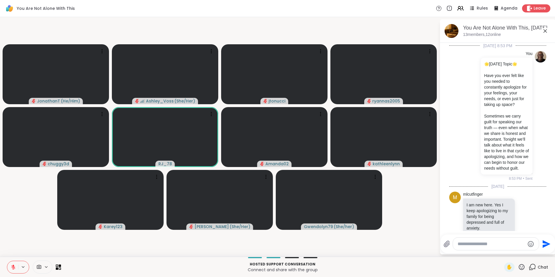
scroll to position [704, 0]
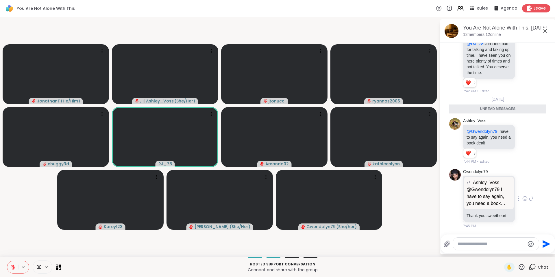
click at [525, 199] on icon at bounding box center [526, 199] width 2 height 1
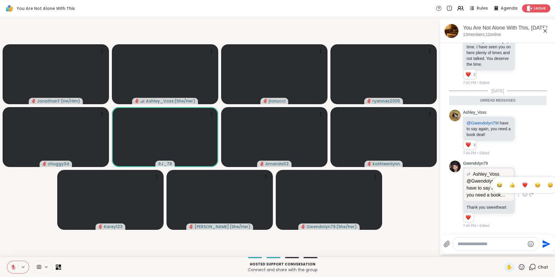
scroll to position [713, 0]
click at [523, 183] on div "Select Reaction: Heart" at bounding box center [525, 184] width 5 height 5
click at [523, 130] on icon at bounding box center [525, 132] width 4 height 4
click at [523, 121] on div "Select Reaction: Heart" at bounding box center [525, 123] width 5 height 5
click at [14, 264] on icon at bounding box center [13, 266] width 5 height 5
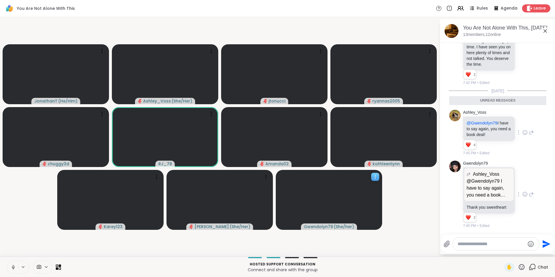
click at [376, 177] on icon at bounding box center [376, 177] width 6 height 6
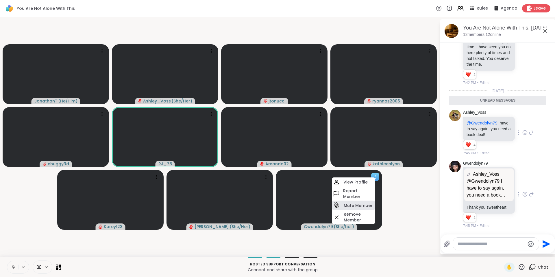
click at [364, 204] on h4 "Mute Member" at bounding box center [358, 206] width 29 height 6
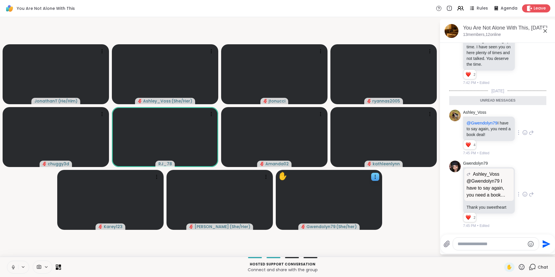
click at [46, 267] on icon at bounding box center [46, 266] width 2 height 1
click at [43, 265] on span at bounding box center [38, 266] width 11 height 5
click at [45, 265] on icon at bounding box center [46, 266] width 5 height 5
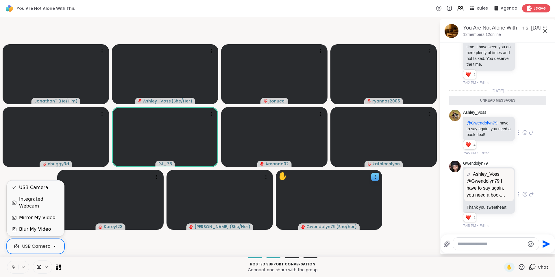
click at [56, 246] on icon at bounding box center [54, 246] width 5 height 5
click at [43, 230] on div "Blur My Video" at bounding box center [35, 229] width 32 height 7
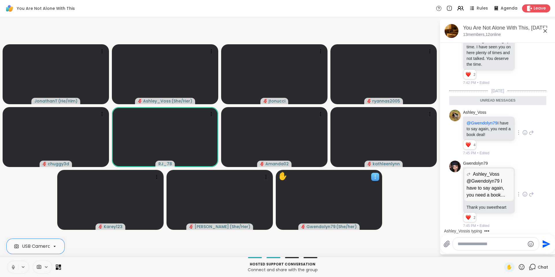
click at [377, 174] on icon at bounding box center [376, 177] width 6 height 6
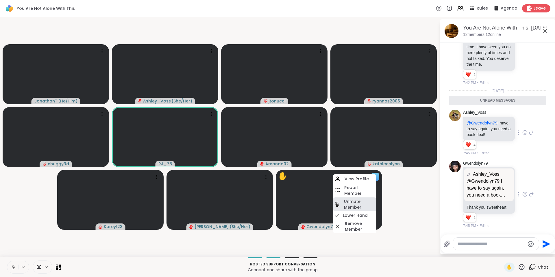
click at [362, 205] on h4 "Unmute Member" at bounding box center [359, 204] width 31 height 12
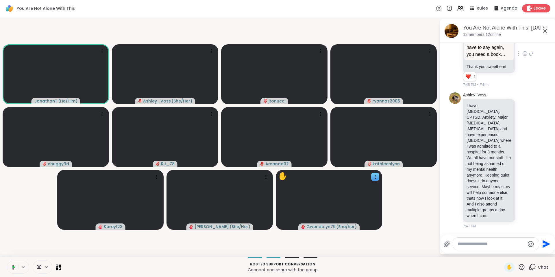
scroll to position [860, 0]
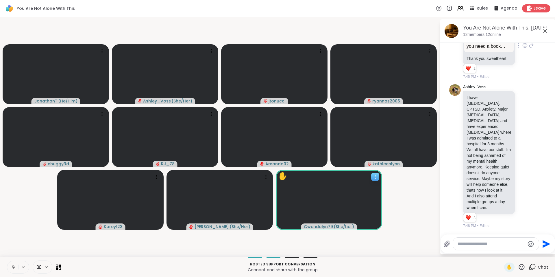
click at [378, 176] on icon at bounding box center [376, 177] width 6 height 6
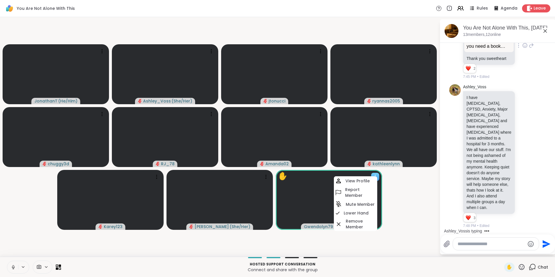
click at [292, 182] on video at bounding box center [329, 200] width 106 height 60
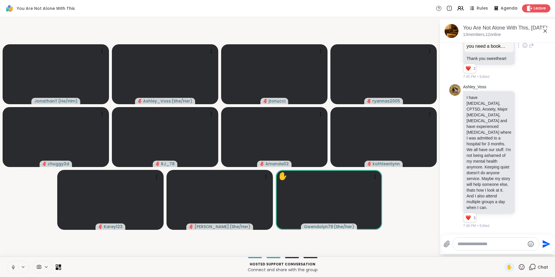
click at [58, 265] on icon at bounding box center [57, 265] width 3 height 3
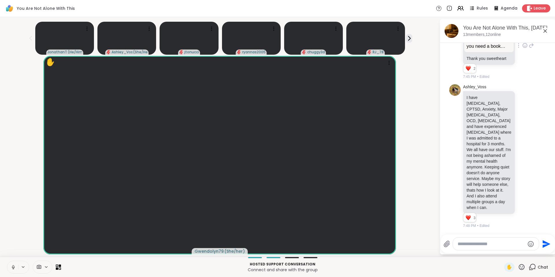
click at [10, 266] on button at bounding box center [12, 267] width 11 height 12
click at [22, 266] on icon at bounding box center [23, 266] width 5 height 5
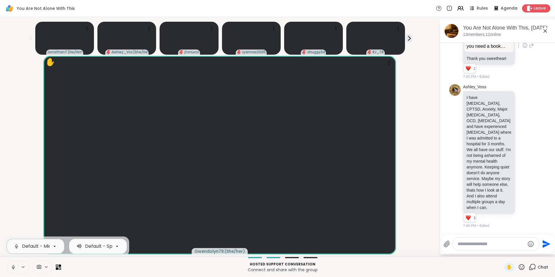
scroll to position [0, 55]
click at [26, 245] on div "Default - Microphone (USB 2.0 Camera)" at bounding box center [12, 246] width 91 height 7
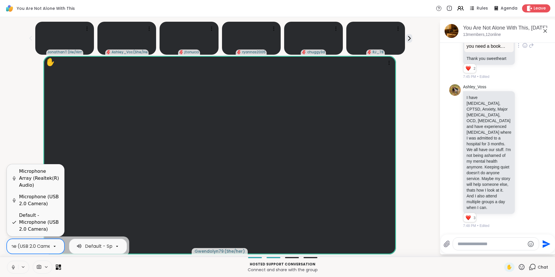
click at [31, 206] on div "Microphone (USB 2.0 Camera)" at bounding box center [39, 200] width 41 height 14
click at [30, 245] on div "Microphone (USB 2.0 Camera)" at bounding box center [23, 246] width 69 height 7
click at [33, 183] on div "Microphone Array (Realtek(R) Audio)" at bounding box center [39, 178] width 41 height 21
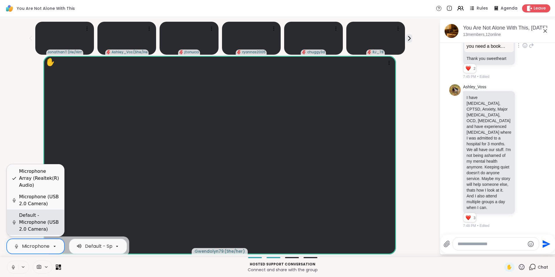
click at [37, 225] on div "Default - Microphone (USB 2.0 Camera)" at bounding box center [39, 222] width 41 height 21
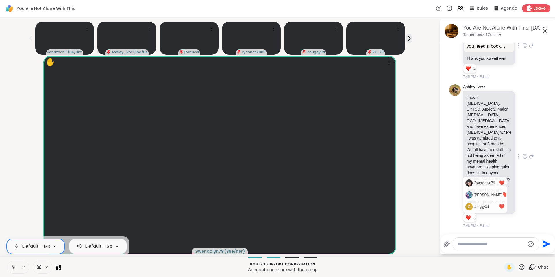
click at [469, 220] on div "Reactions: love" at bounding box center [468, 217] width 5 height 5
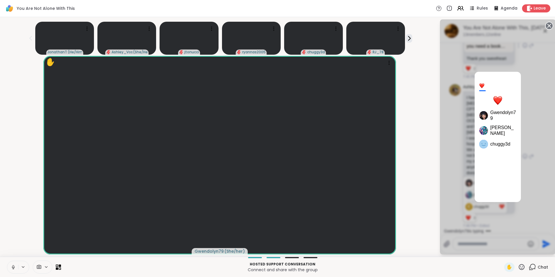
click at [528, 149] on div "3 Gwendolyn79 hollyjanicki chuggy3d" at bounding box center [498, 136] width 116 height 235
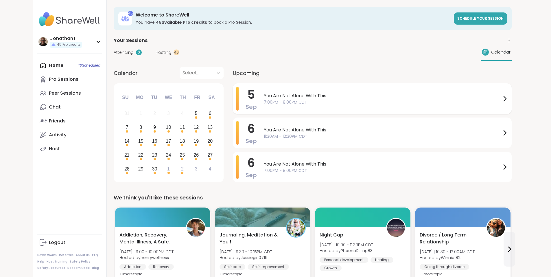
click at [264, 97] on span "You Are Not Alone With This" at bounding box center [383, 95] width 238 height 7
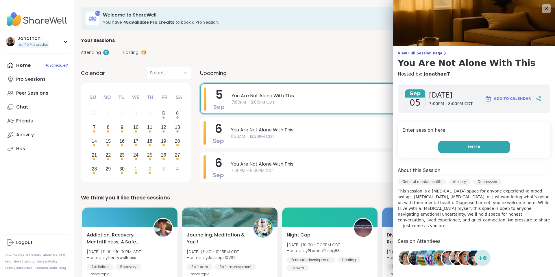
click at [446, 146] on button "Enter" at bounding box center [475, 147] width 72 height 12
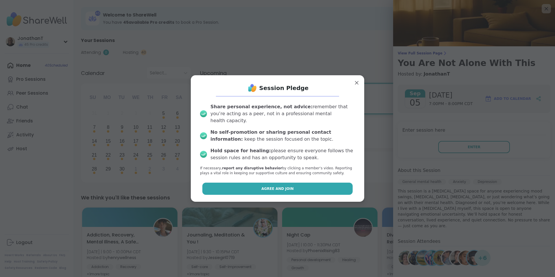
click at [318, 183] on button "Agree and Join" at bounding box center [278, 189] width 151 height 12
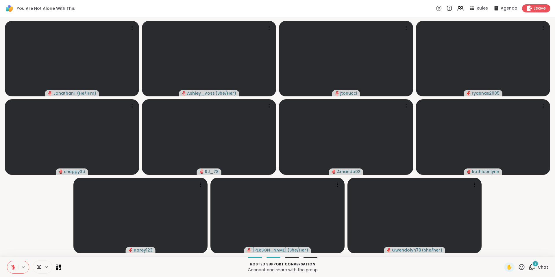
click at [11, 264] on icon at bounding box center [13, 266] width 5 height 5
click at [12, 270] on button at bounding box center [12, 267] width 11 height 12
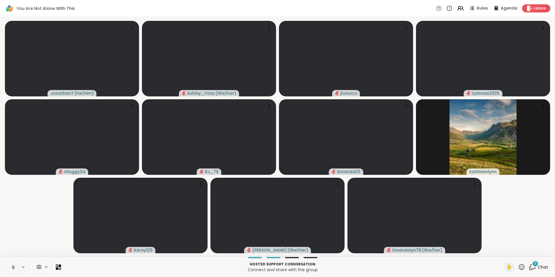
click at [531, 266] on icon at bounding box center [533, 266] width 5 height 5
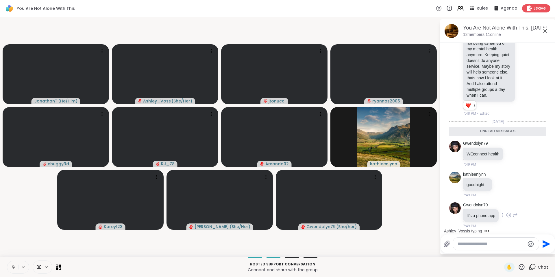
scroll to position [1018, 0]
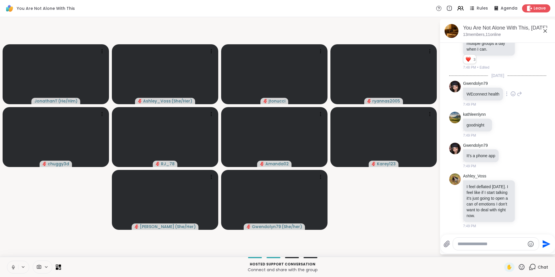
click at [513, 91] on icon at bounding box center [513, 94] width 5 height 6
click at [513, 82] on div "Select Reaction: Heart" at bounding box center [513, 84] width 5 height 5
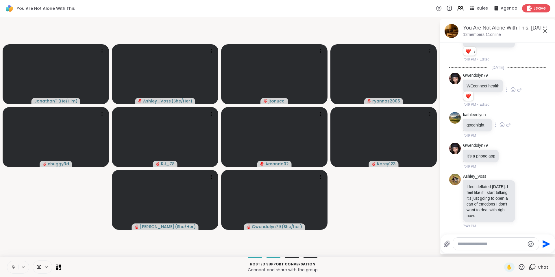
click at [504, 127] on icon at bounding box center [502, 125] width 5 height 6
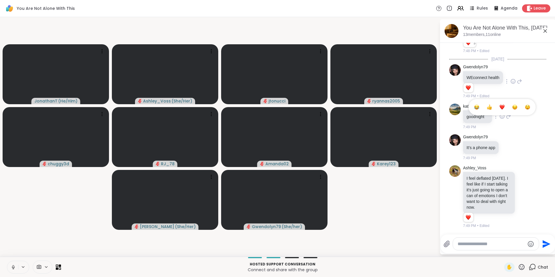
scroll to position [1034, 0]
click at [503, 118] on div "[PERSON_NAME] goodnight 7:49 PM" at bounding box center [487, 117] width 48 height 26
click at [507, 144] on icon at bounding box center [509, 147] width 5 height 6
click at [510, 135] on div "Select Reaction: Heart" at bounding box center [509, 137] width 5 height 5
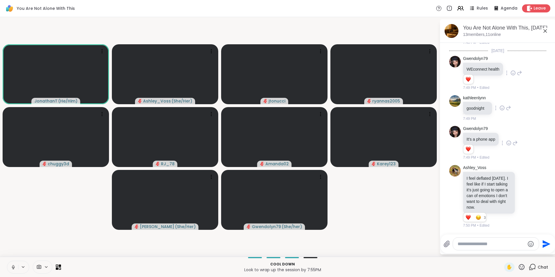
scroll to position [1043, 0]
click at [48, 267] on icon at bounding box center [46, 266] width 5 height 5
click at [47, 266] on icon at bounding box center [46, 266] width 5 height 5
click at [46, 266] on icon at bounding box center [46, 266] width 5 height 5
click at [55, 247] on icon at bounding box center [54, 246] width 5 height 5
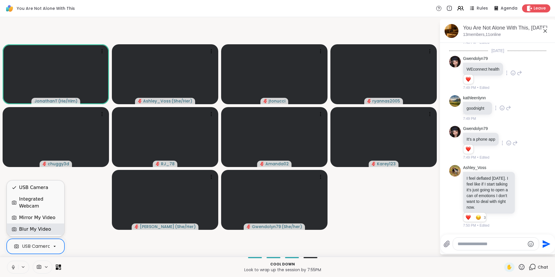
click at [47, 230] on div "Blur My Video" at bounding box center [35, 229] width 32 height 7
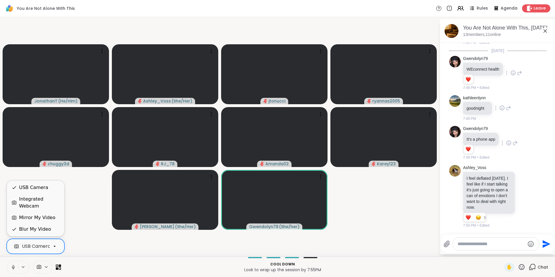
click at [52, 245] on div at bounding box center [55, 246] width 10 height 10
click at [22, 268] on icon at bounding box center [23, 266] width 5 height 5
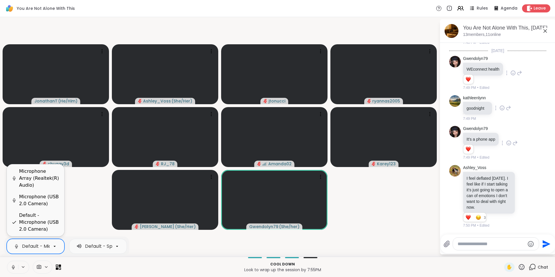
click at [49, 246] on div "Default - Microphone (USB 2.0 Camera)" at bounding box center [67, 246] width 91 height 7
click at [52, 200] on div "Microphone (USB 2.0 Camera)" at bounding box center [39, 200] width 41 height 14
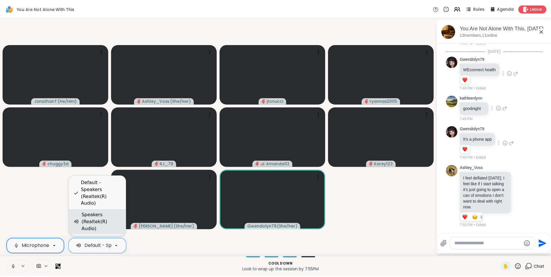
scroll to position [0, 50]
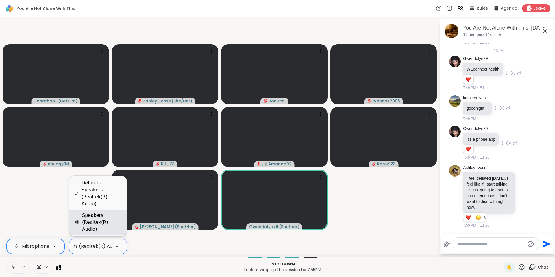
click at [112, 231] on div "Speakers (Realtek(R) Audio)" at bounding box center [102, 222] width 40 height 21
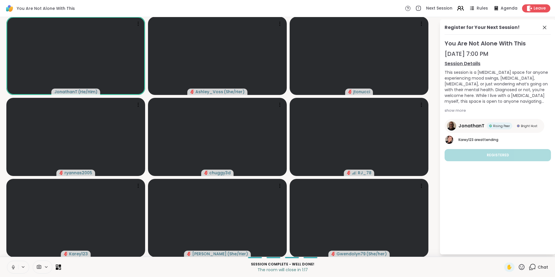
click at [458, 7] on icon at bounding box center [460, 8] width 7 height 7
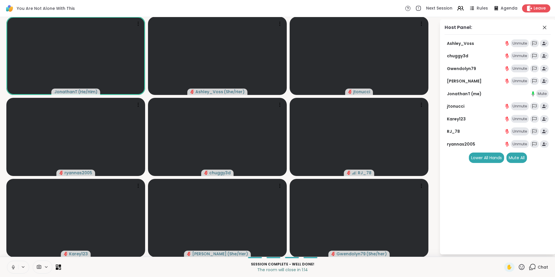
click at [516, 39] on div "Host Panel: [PERSON_NAME] Unmute chuggy3d Unmute Gwendolyn79 Unmute hollyjanick…" at bounding box center [498, 136] width 116 height 235
click at [516, 42] on div "Unmute" at bounding box center [520, 43] width 18 height 8
click at [517, 42] on div "Mute" at bounding box center [523, 43] width 13 height 8
click at [518, 55] on div "Unmute" at bounding box center [520, 56] width 18 height 8
click at [517, 57] on div "Mute" at bounding box center [523, 56] width 13 height 8
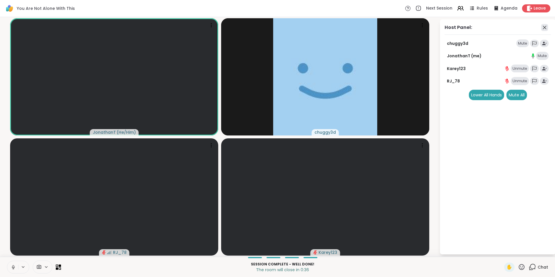
click at [544, 29] on icon at bounding box center [544, 27] width 3 height 3
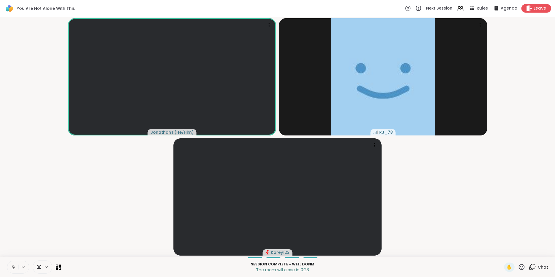
click at [540, 7] on span "Leave" at bounding box center [540, 8] width 13 height 6
click at [534, 8] on span "Leave" at bounding box center [540, 8] width 13 height 6
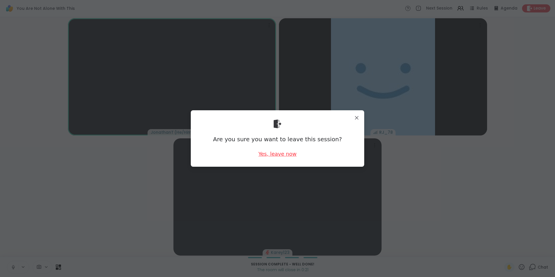
click at [267, 154] on div "Yes, leave now" at bounding box center [278, 153] width 38 height 7
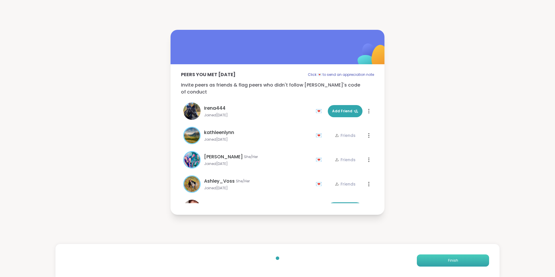
click at [438, 260] on button "Finish" at bounding box center [453, 260] width 72 height 12
